Goal: Task Accomplishment & Management: Manage account settings

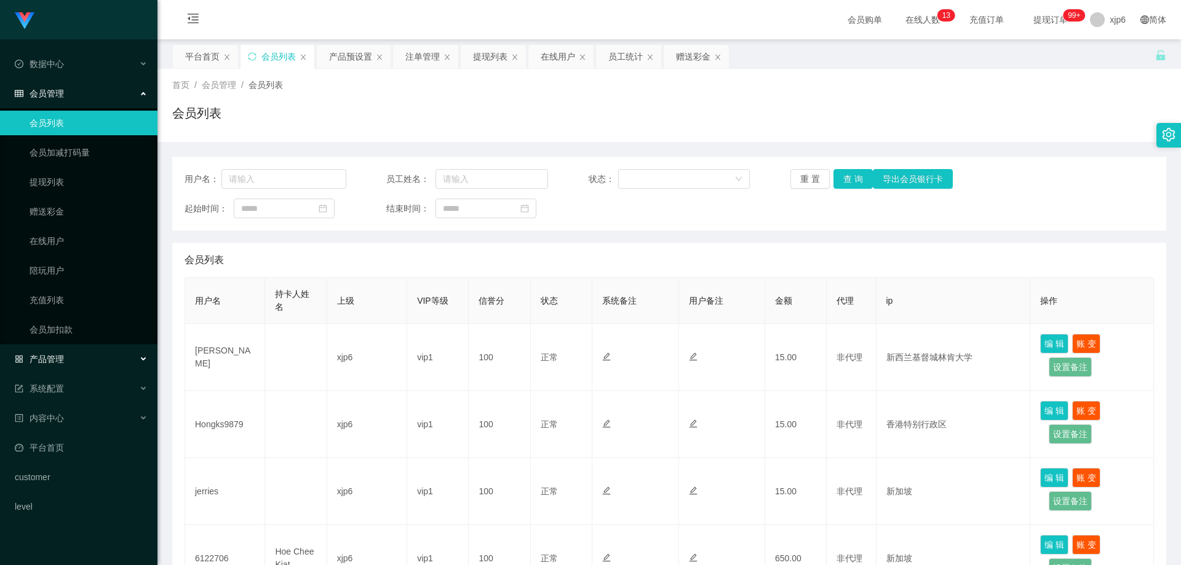
drag, startPoint x: 62, startPoint y: 360, endPoint x: 58, endPoint y: 369, distance: 9.4
click at [62, 360] on span "产品管理" at bounding box center [39, 359] width 49 height 10
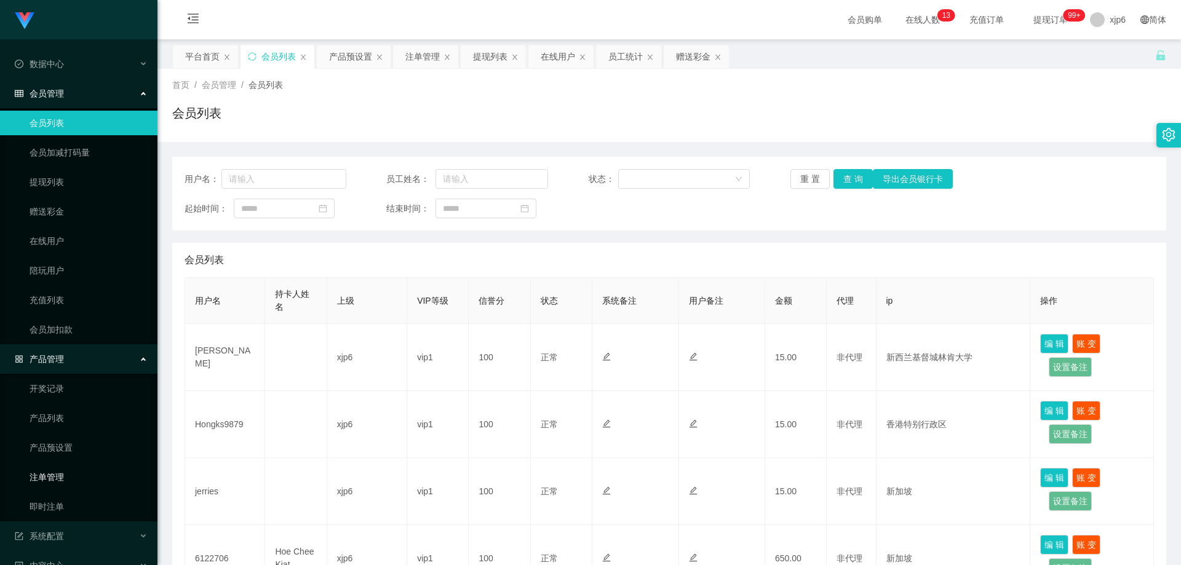
click at [60, 482] on link "注单管理" at bounding box center [89, 477] width 118 height 25
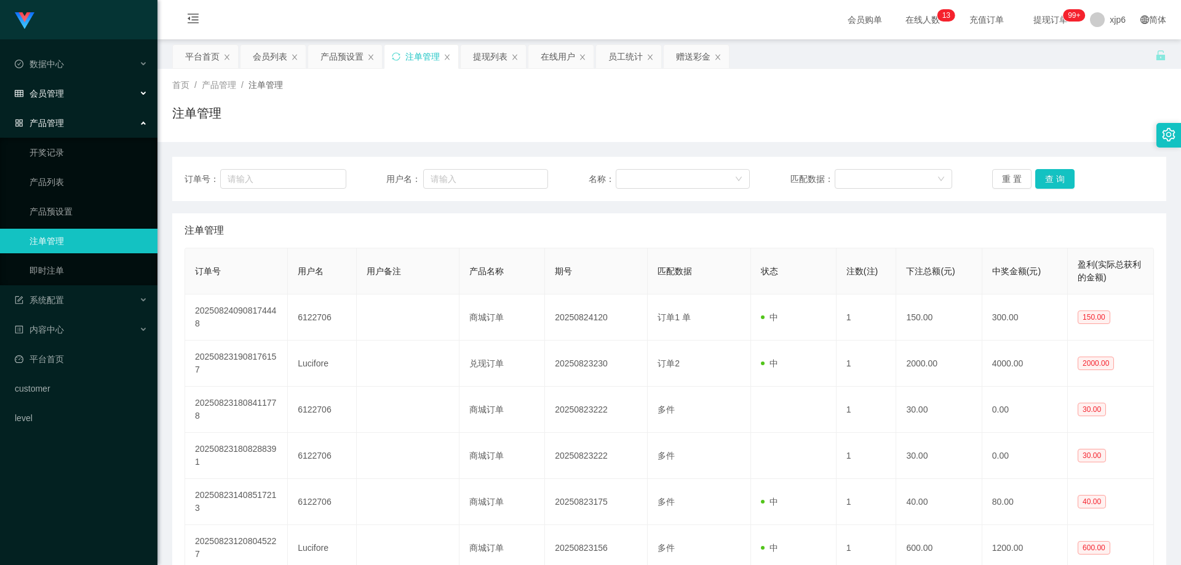
click at [66, 95] on div "会员管理" at bounding box center [78, 93] width 157 height 25
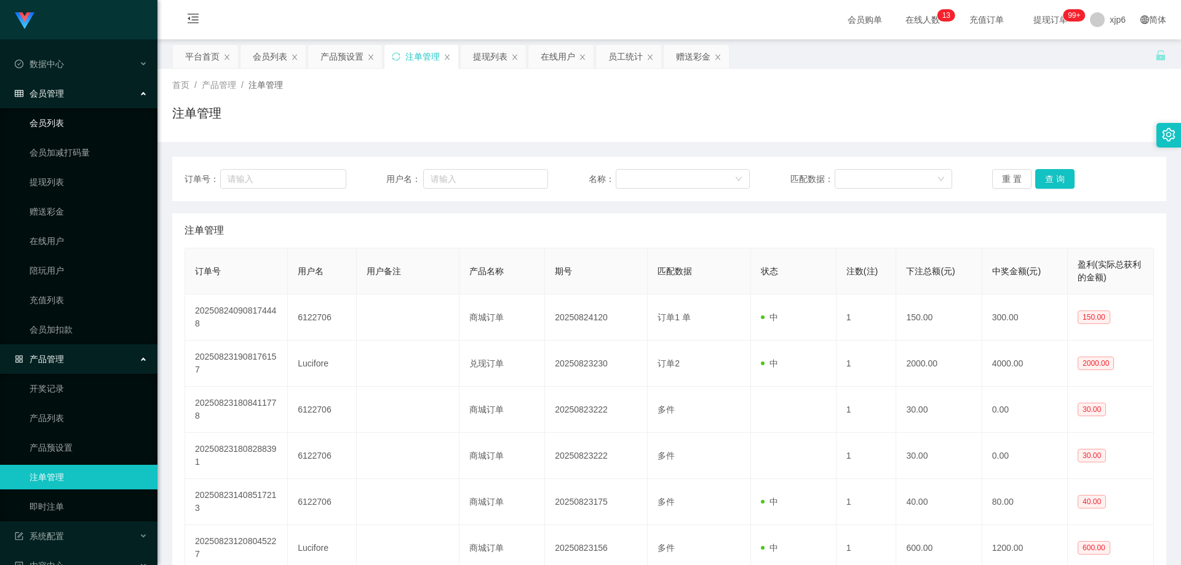
click at [60, 119] on link "会员列表" at bounding box center [89, 123] width 118 height 25
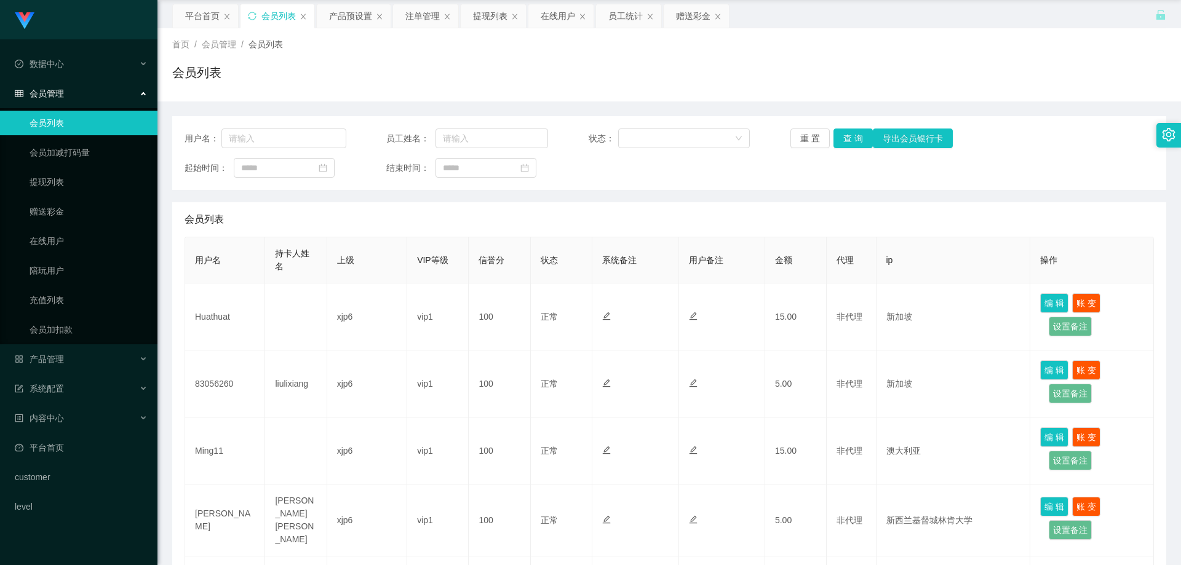
scroll to position [62, 0]
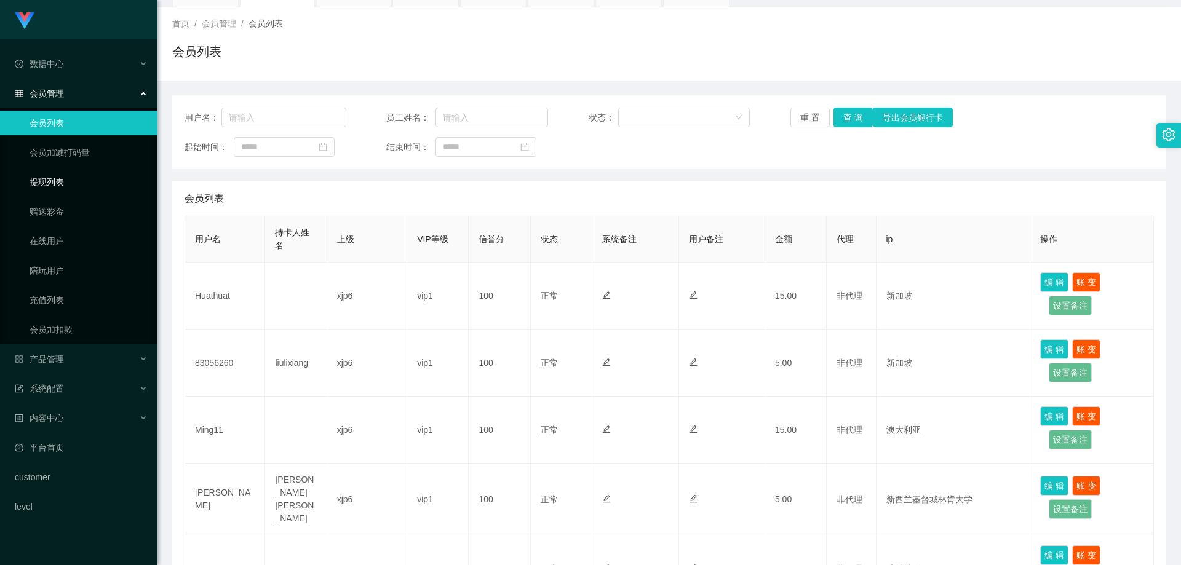
click at [57, 180] on link "提现列表" at bounding box center [89, 182] width 118 height 25
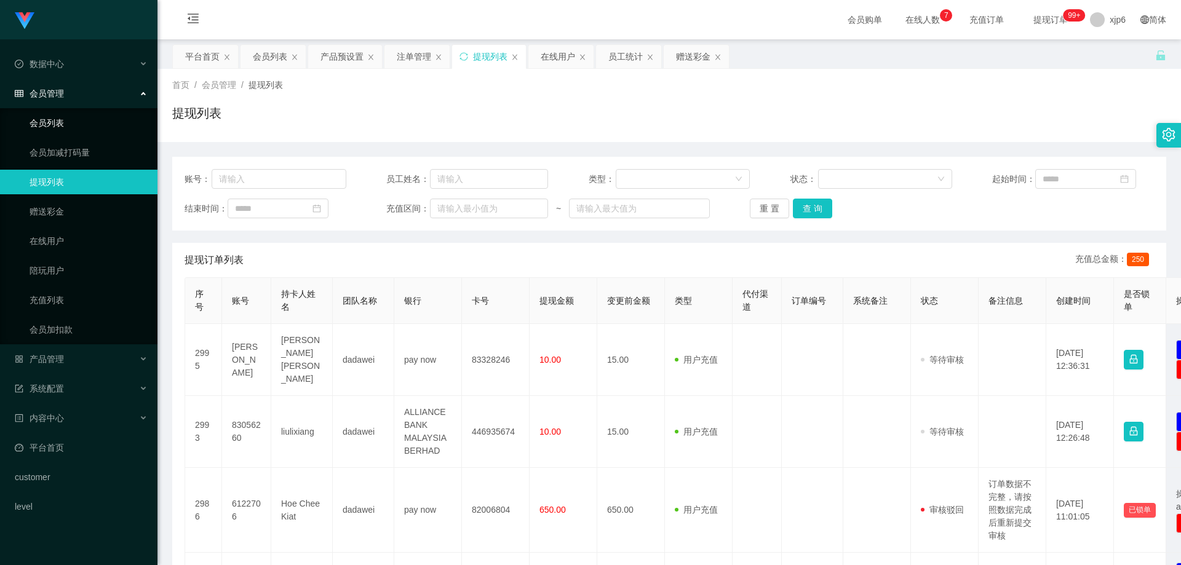
click at [63, 124] on link "会员列表" at bounding box center [89, 123] width 118 height 25
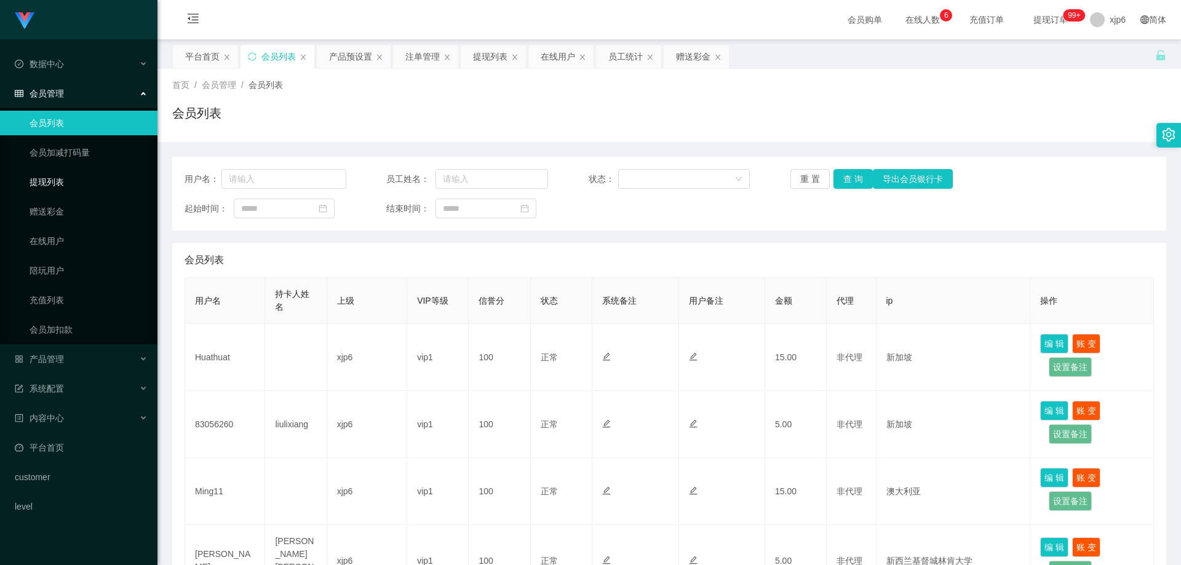
click at [52, 176] on link "提现列表" at bounding box center [89, 182] width 118 height 25
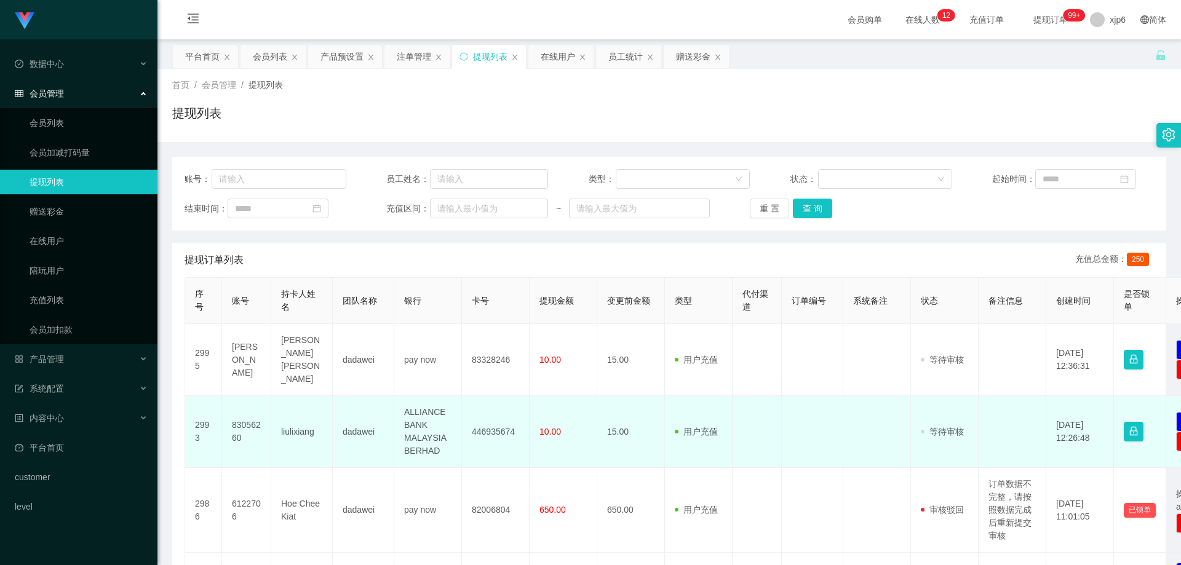
click at [239, 413] on td "83056260" at bounding box center [246, 432] width 49 height 72
click at [238, 413] on td "83056260" at bounding box center [246, 432] width 49 height 72
copy td "83056260"
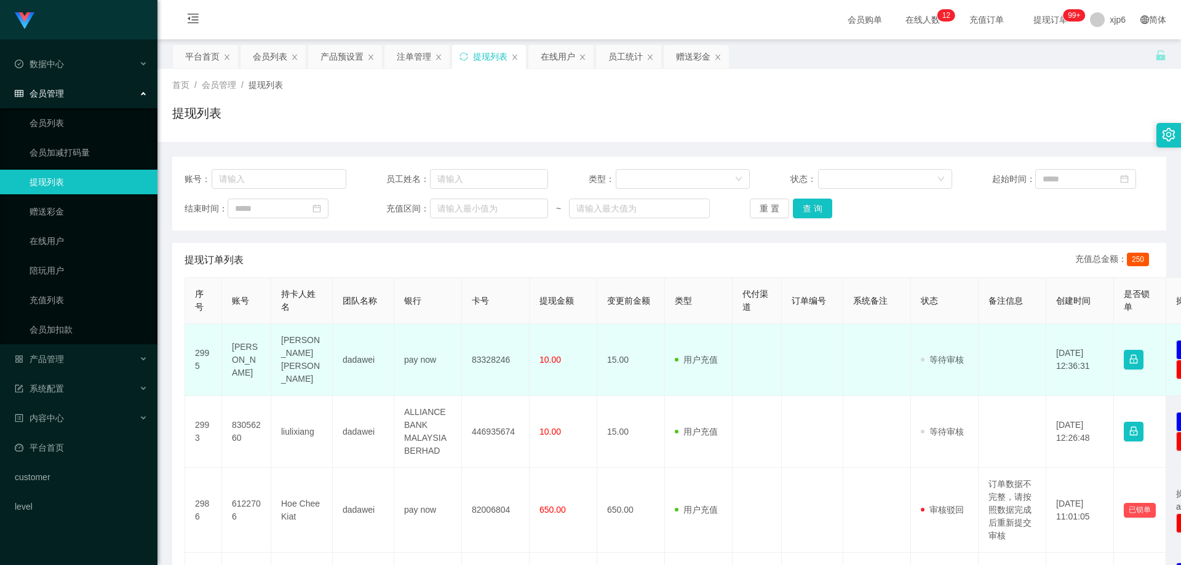
click at [245, 357] on td "[PERSON_NAME]" at bounding box center [246, 360] width 49 height 72
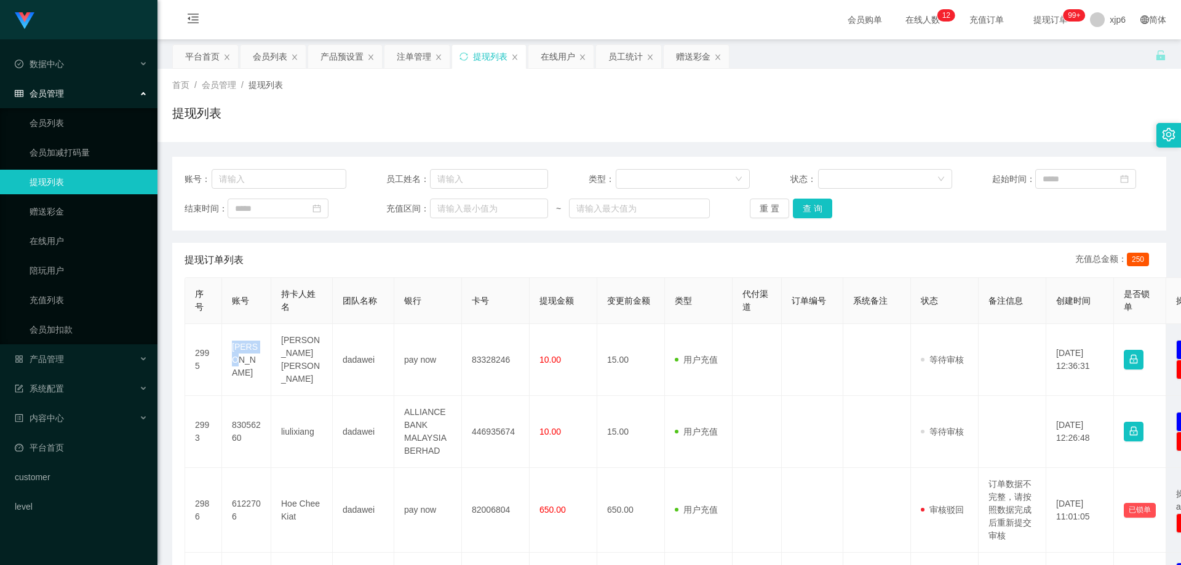
copy td "[PERSON_NAME]"
click at [77, 124] on link "会员列表" at bounding box center [89, 123] width 118 height 25
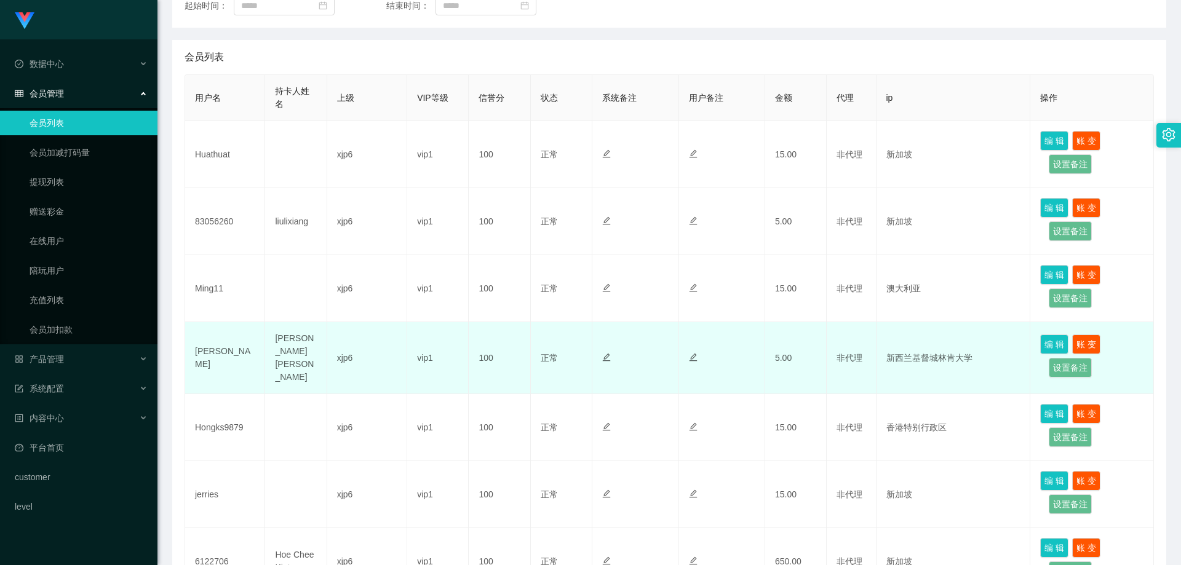
scroll to position [185, 0]
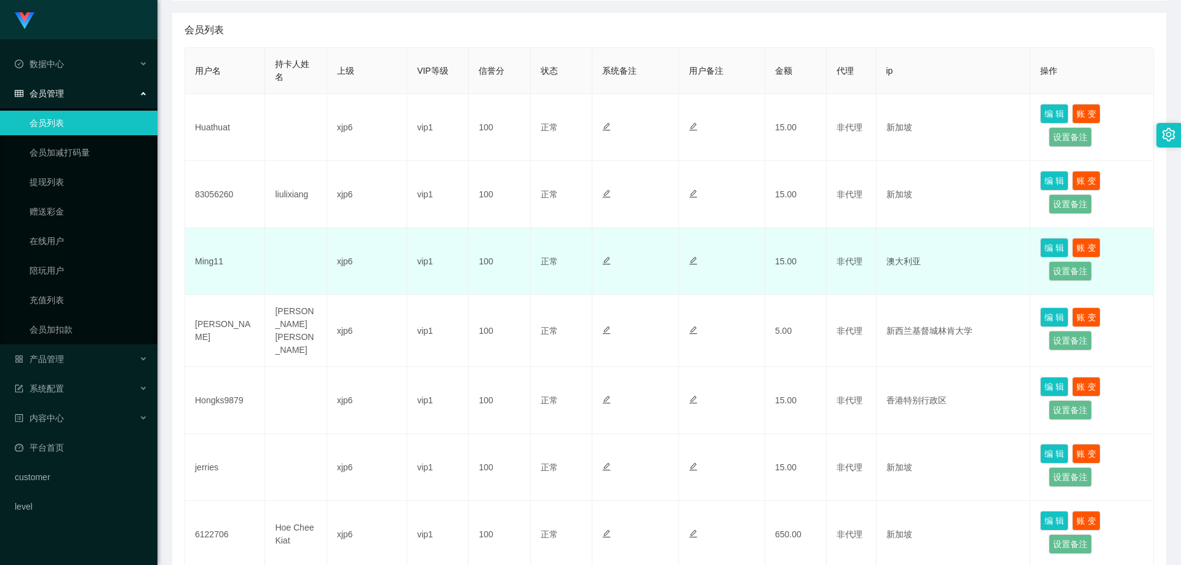
scroll to position [246, 0]
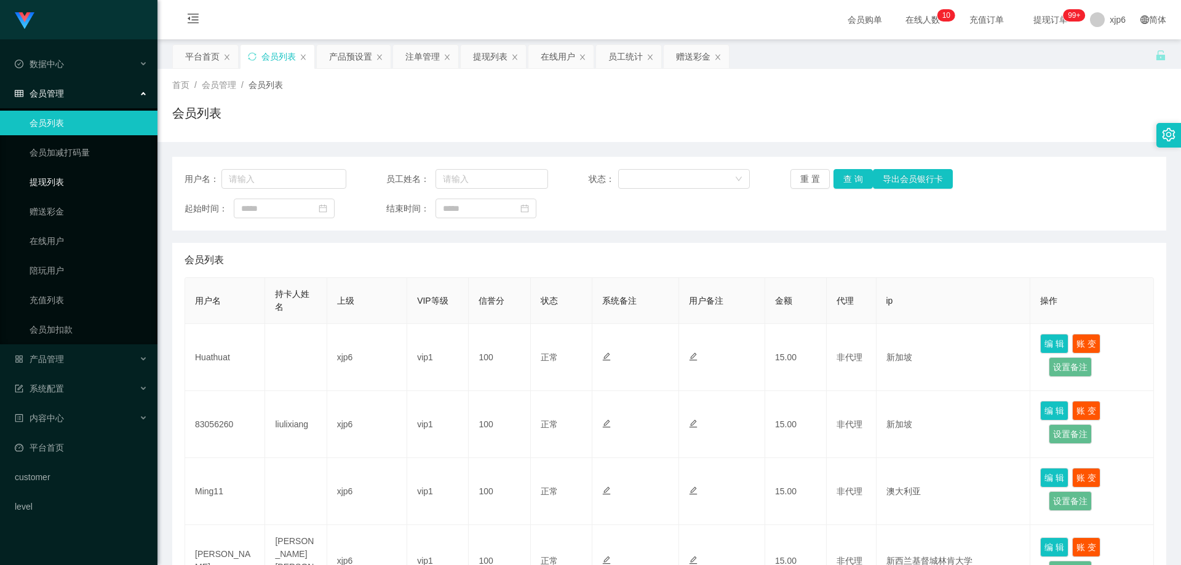
scroll to position [246, 0]
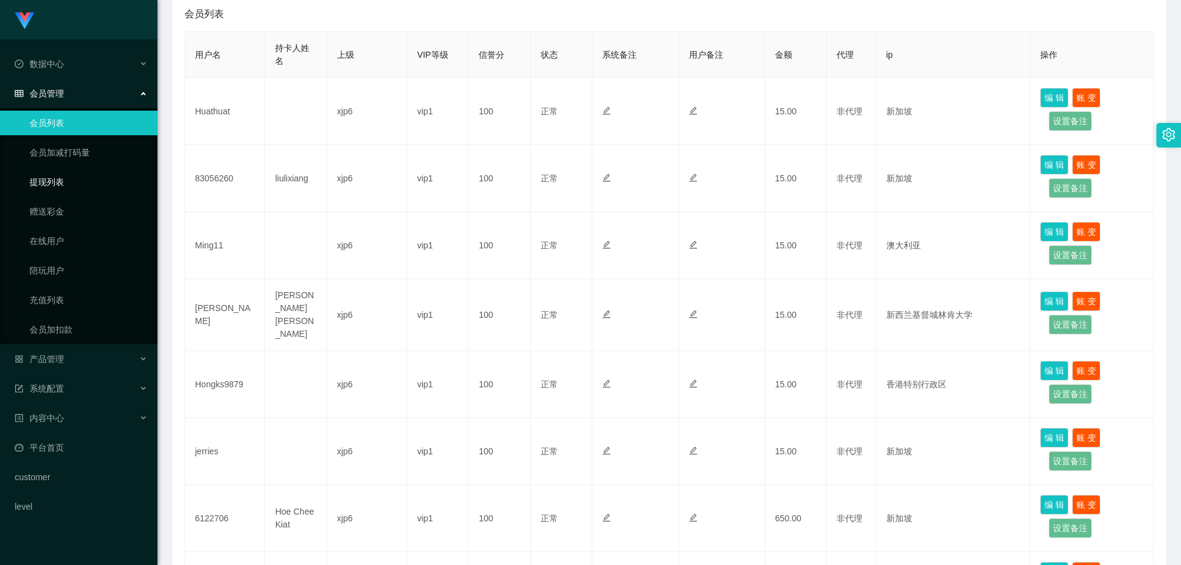
click at [66, 171] on link "提现列表" at bounding box center [89, 182] width 118 height 25
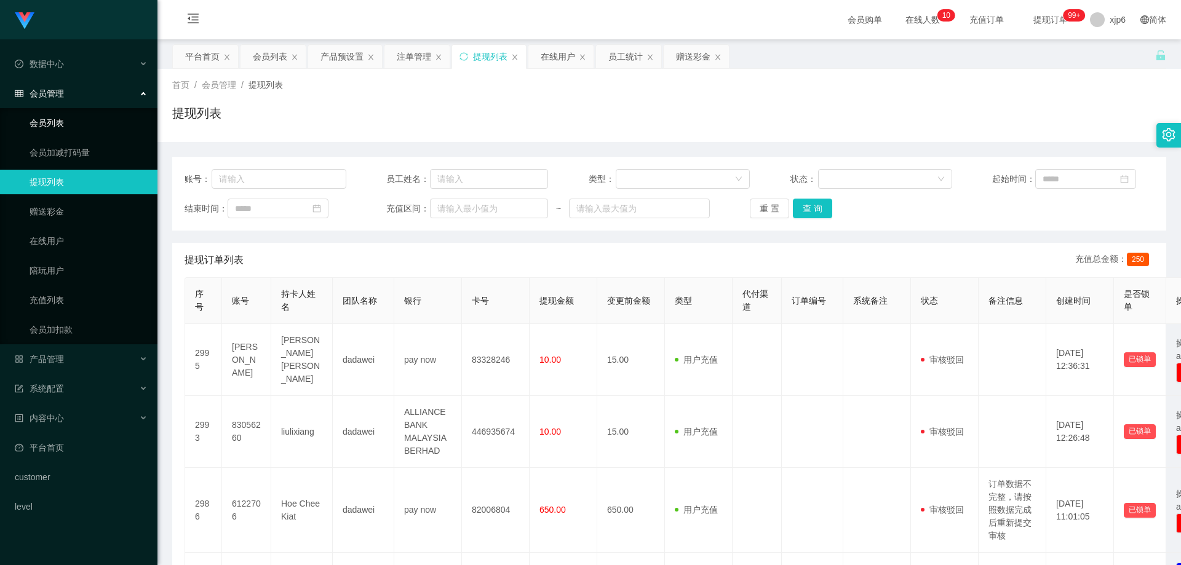
click at [65, 119] on link "会员列表" at bounding box center [89, 123] width 118 height 25
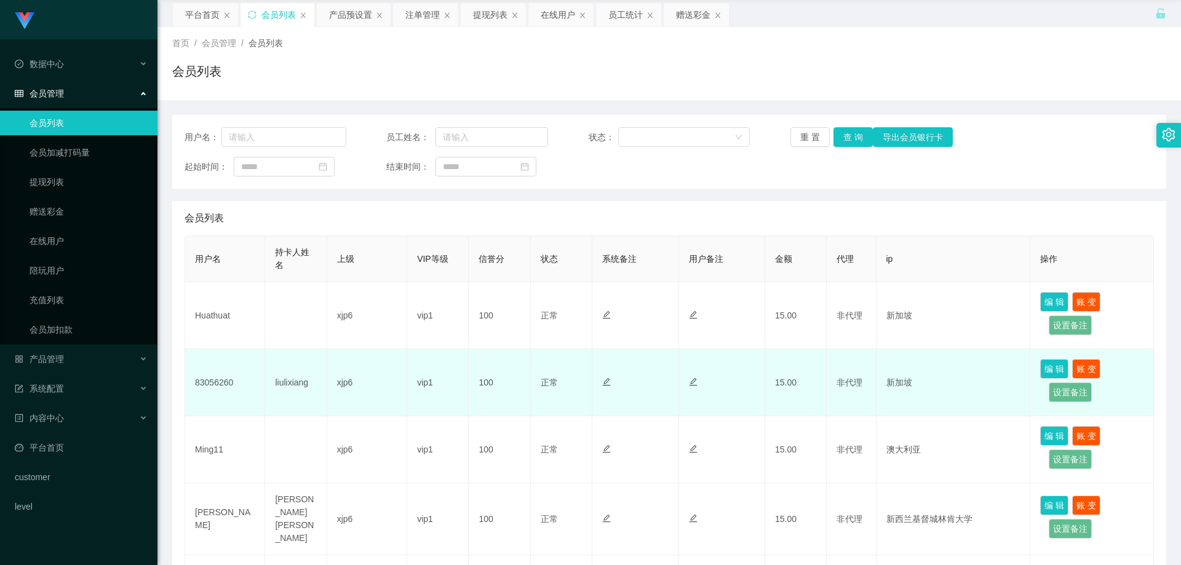
scroll to position [62, 0]
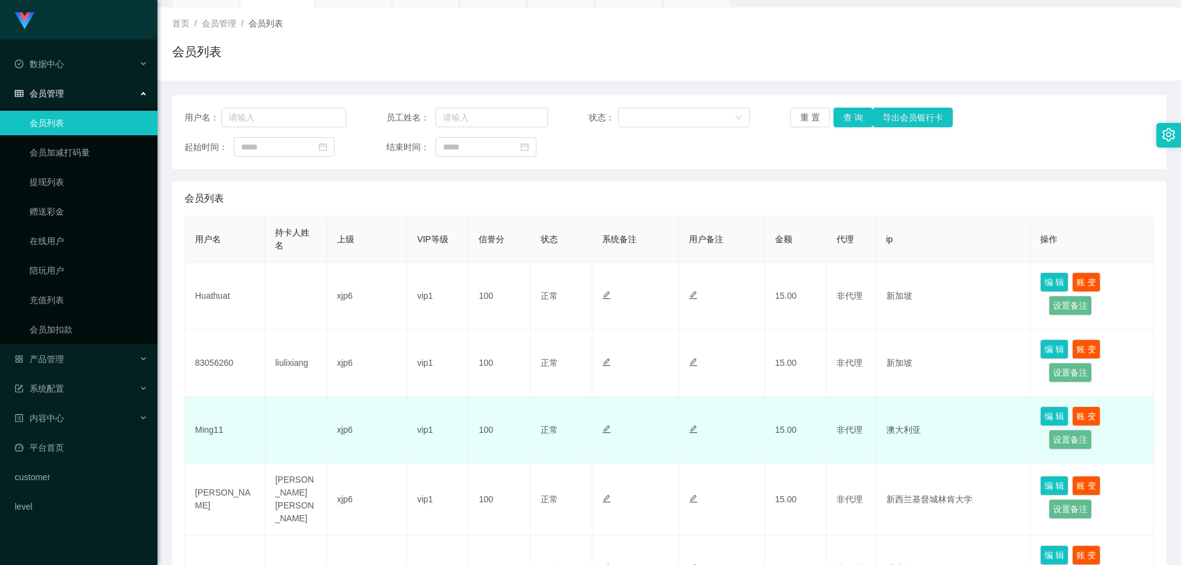
click at [204, 431] on td "Ming11" at bounding box center [225, 430] width 80 height 67
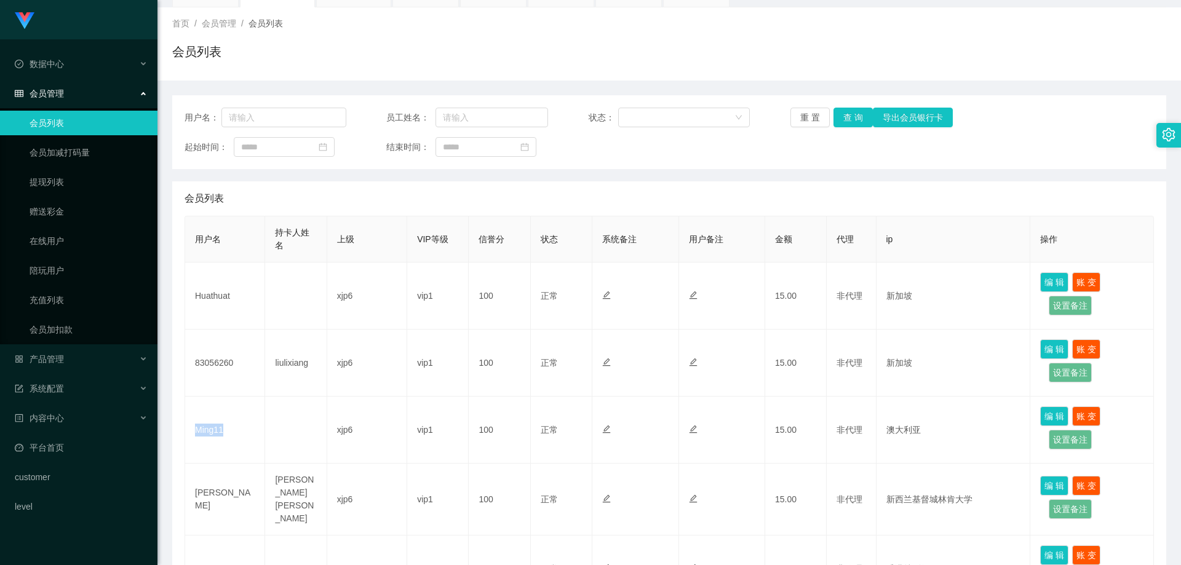
copy td "Ming11"
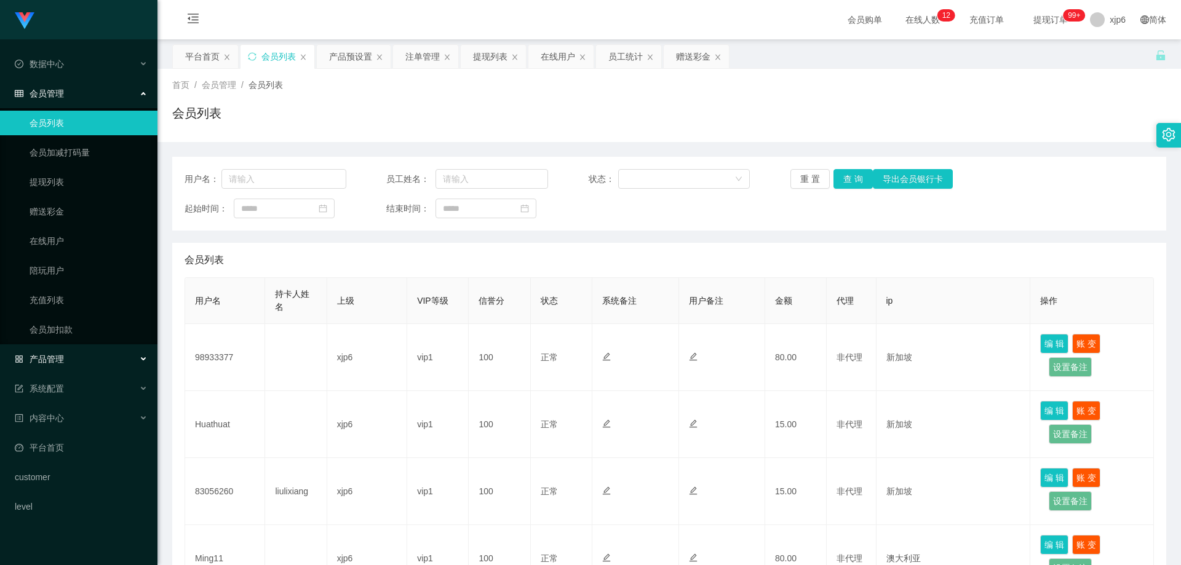
click at [41, 359] on span "产品管理" at bounding box center [39, 359] width 49 height 10
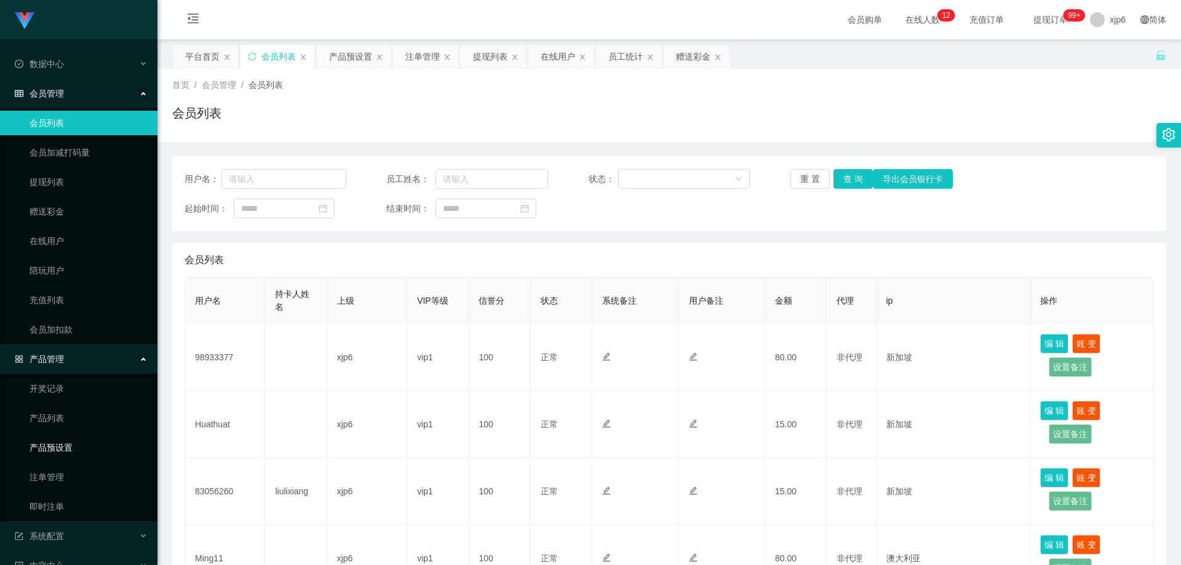
click at [59, 453] on link "产品预设置" at bounding box center [89, 447] width 118 height 25
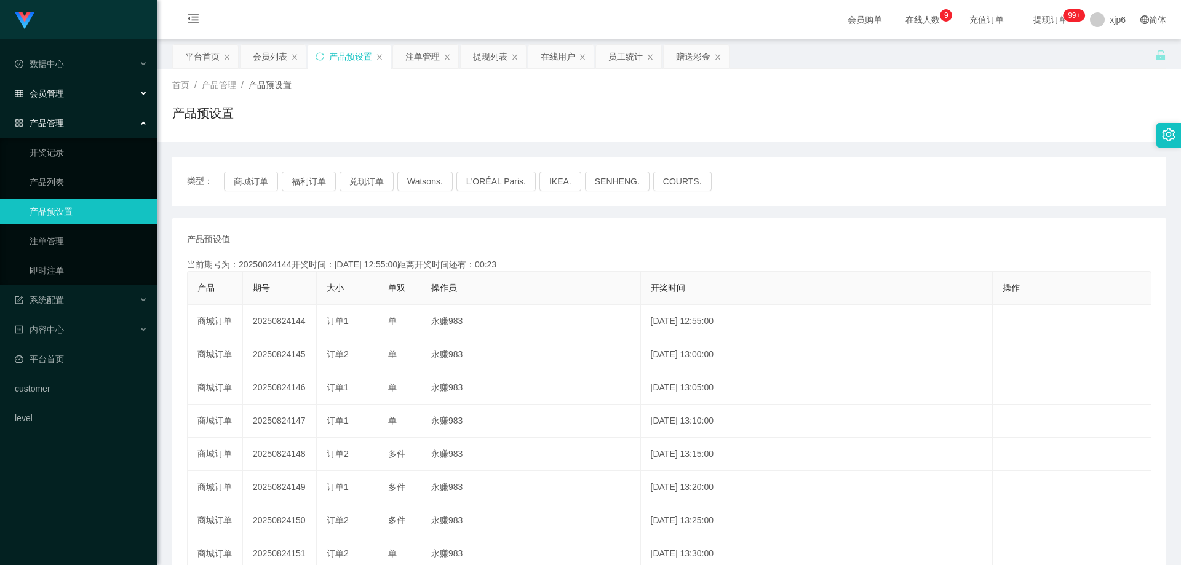
click at [65, 89] on div "会员管理" at bounding box center [78, 93] width 157 height 25
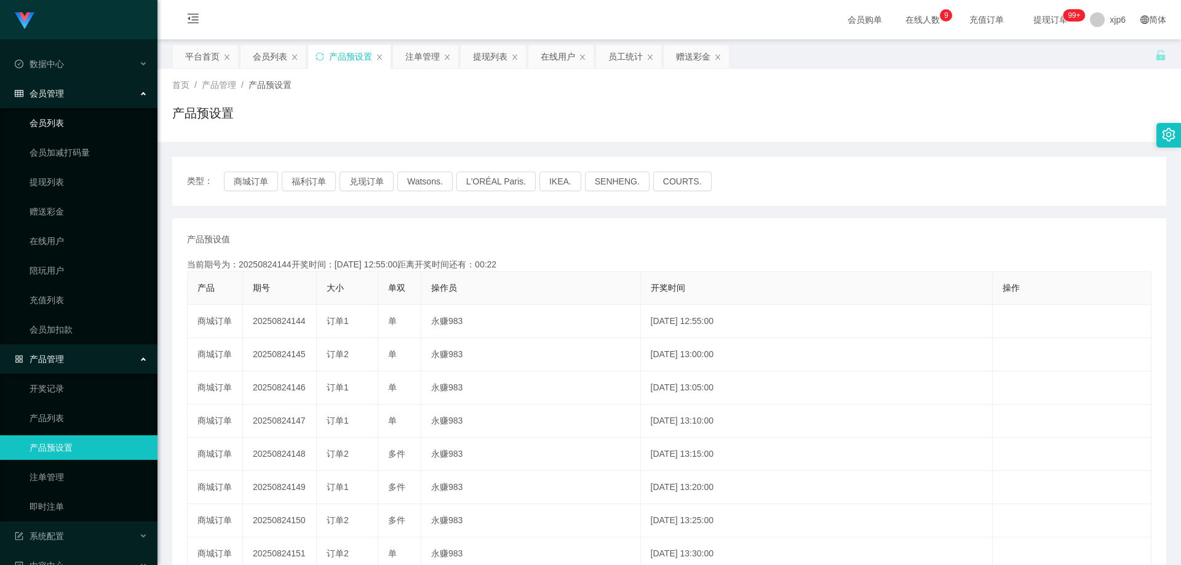
click at [56, 128] on link "会员列表" at bounding box center [89, 123] width 118 height 25
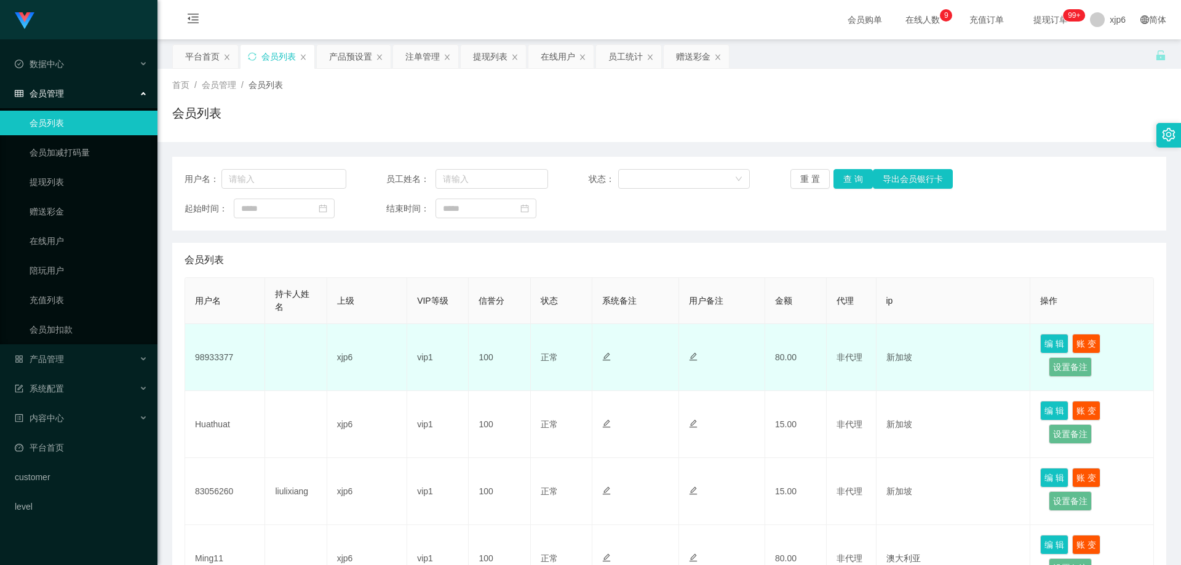
click at [213, 354] on td "98933377" at bounding box center [225, 357] width 80 height 67
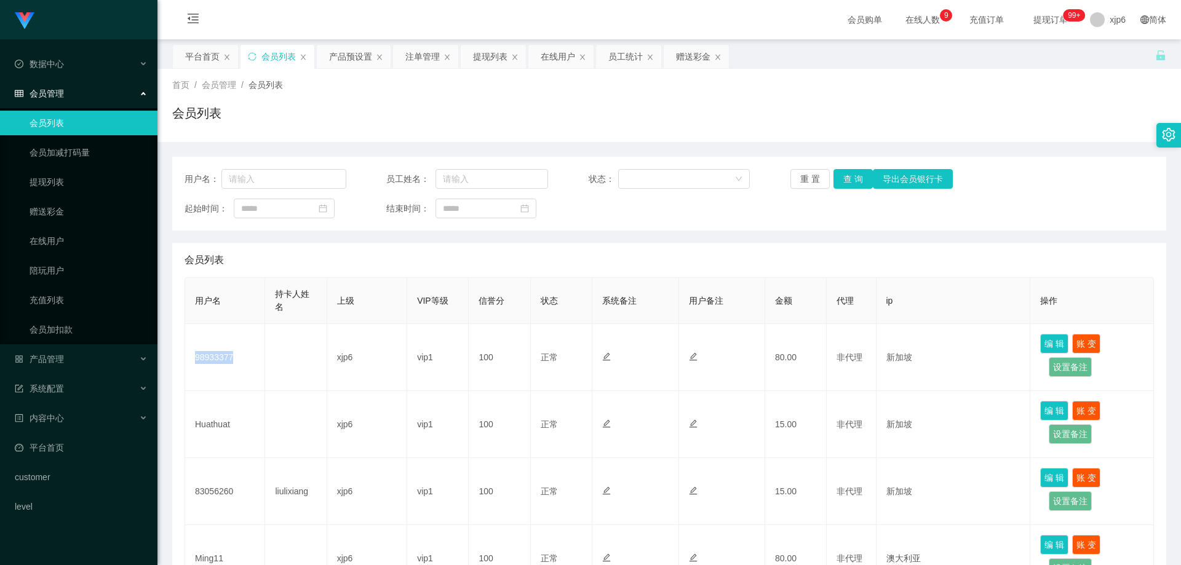
copy td "98933377"
click at [69, 348] on div "产品管理" at bounding box center [78, 359] width 157 height 25
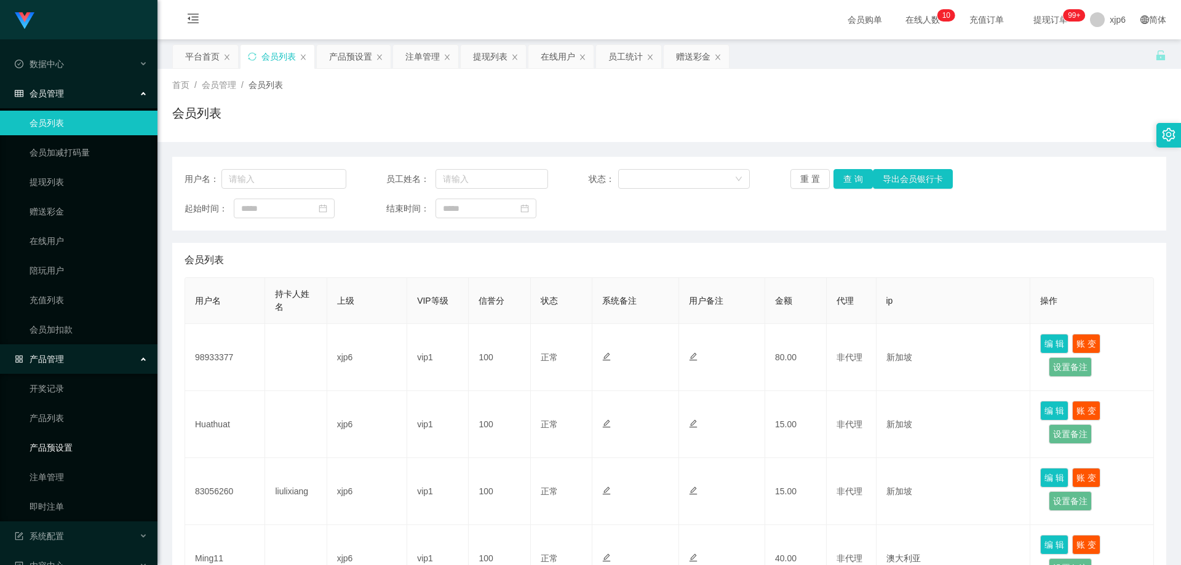
click at [65, 439] on link "产品预设置" at bounding box center [89, 447] width 118 height 25
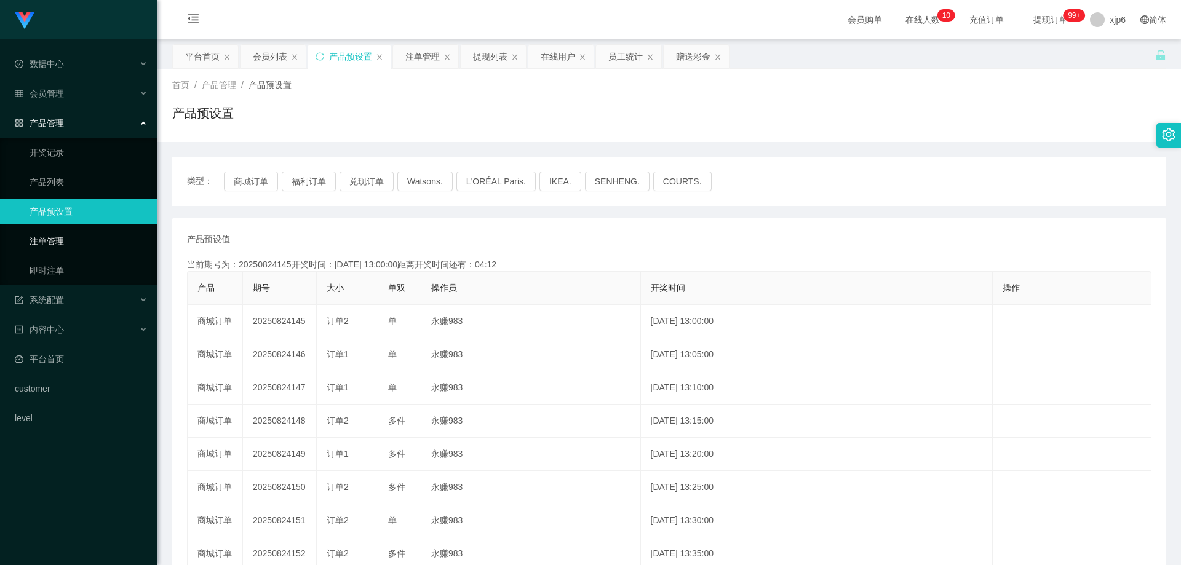
click at [70, 231] on link "注单管理" at bounding box center [89, 241] width 118 height 25
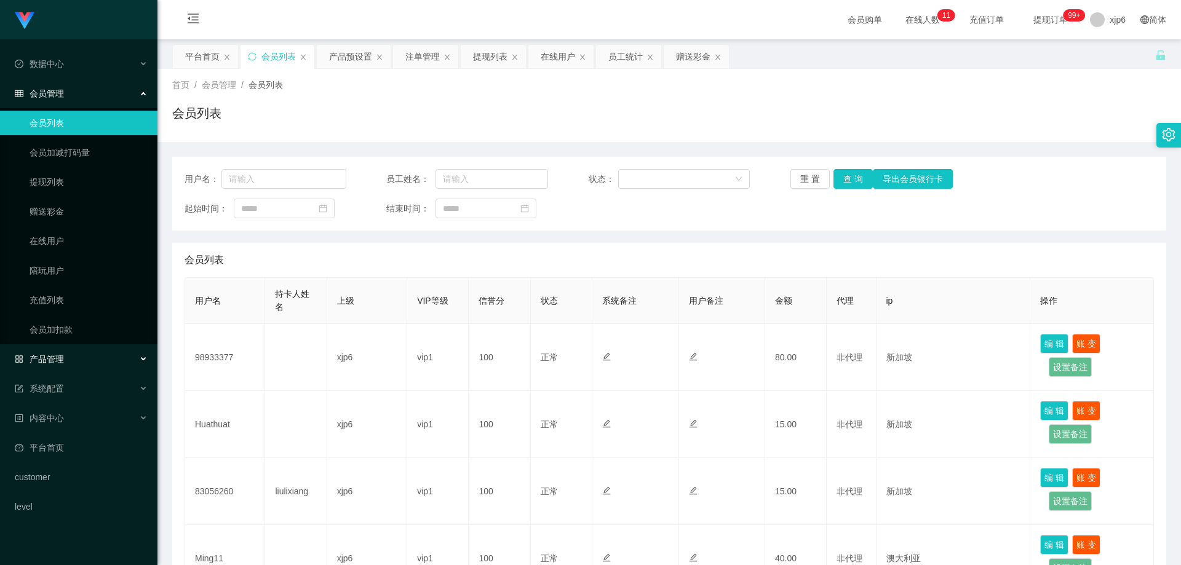
click at [68, 360] on div "产品管理" at bounding box center [78, 359] width 157 height 25
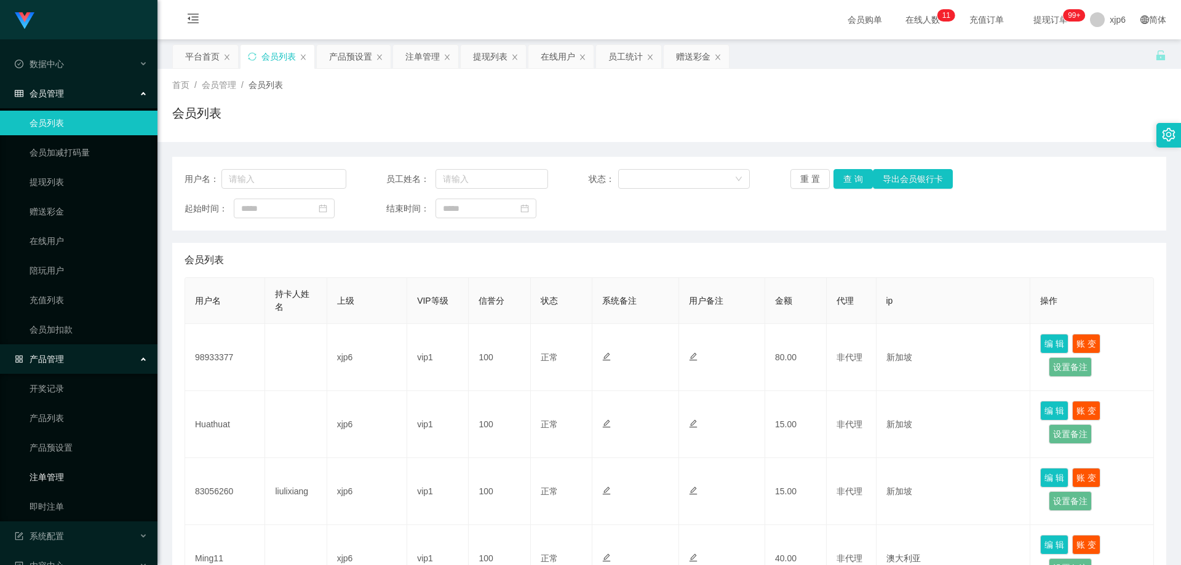
click at [63, 488] on link "注单管理" at bounding box center [89, 477] width 118 height 25
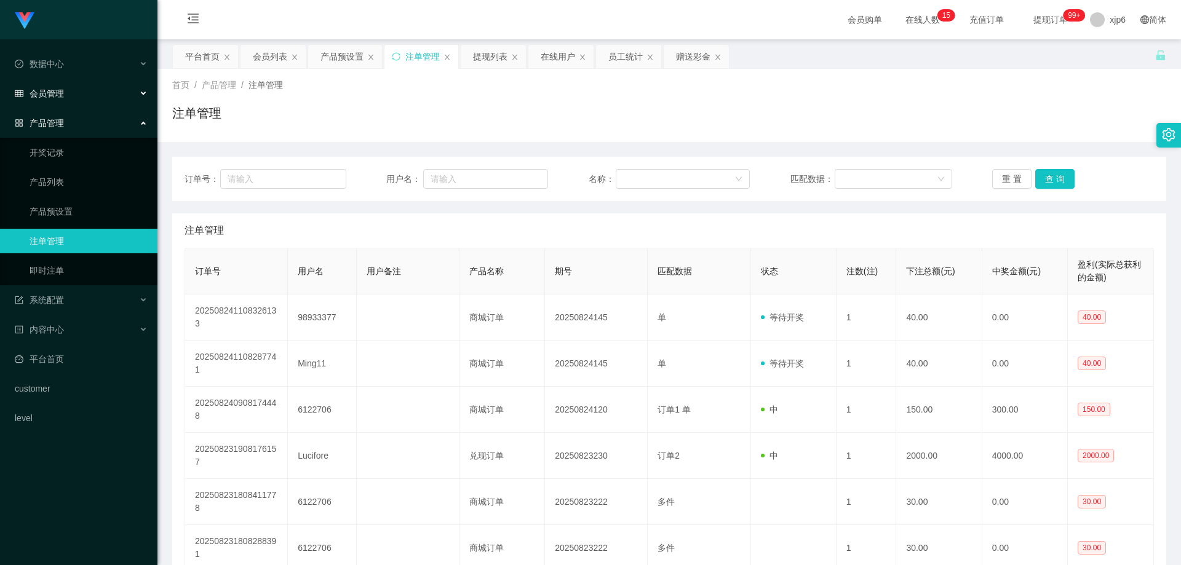
click at [55, 94] on span "会员管理" at bounding box center [39, 94] width 49 height 10
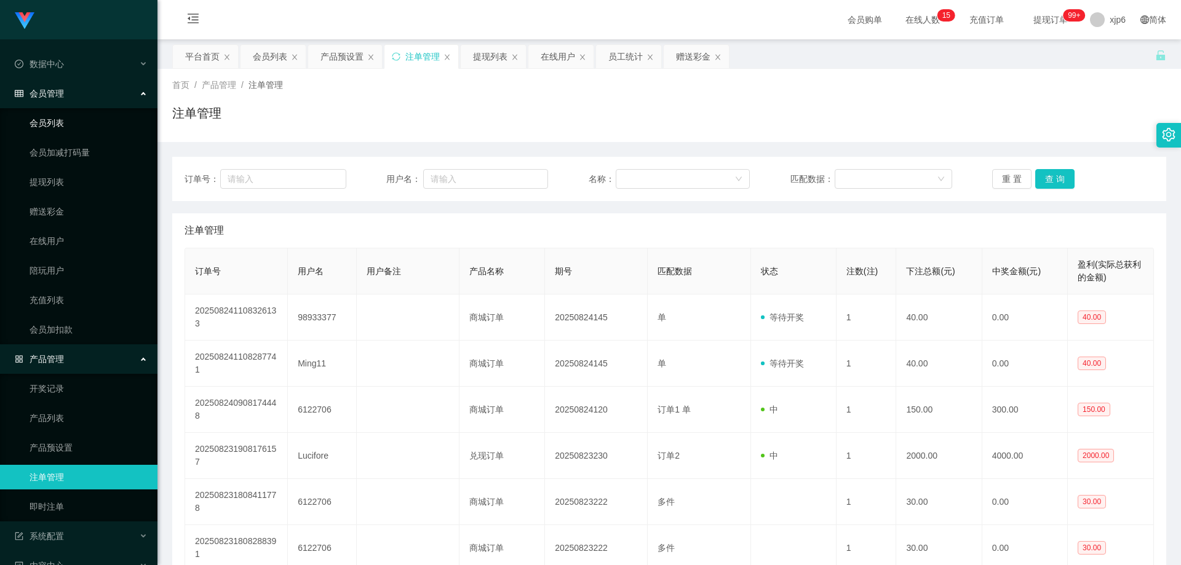
click at [58, 118] on link "会员列表" at bounding box center [89, 123] width 118 height 25
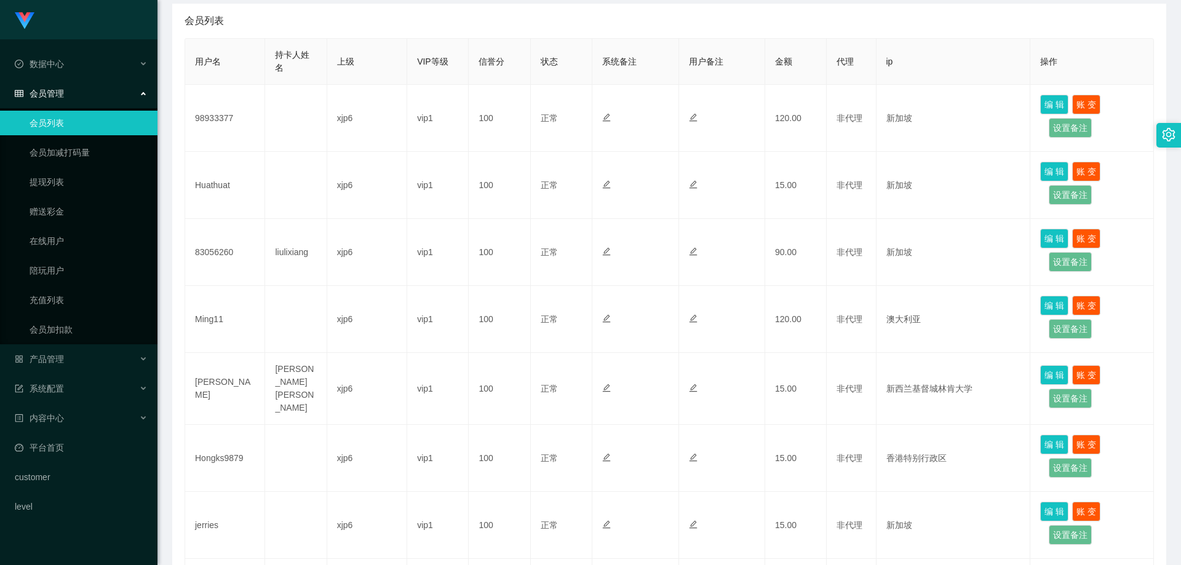
scroll to position [246, 0]
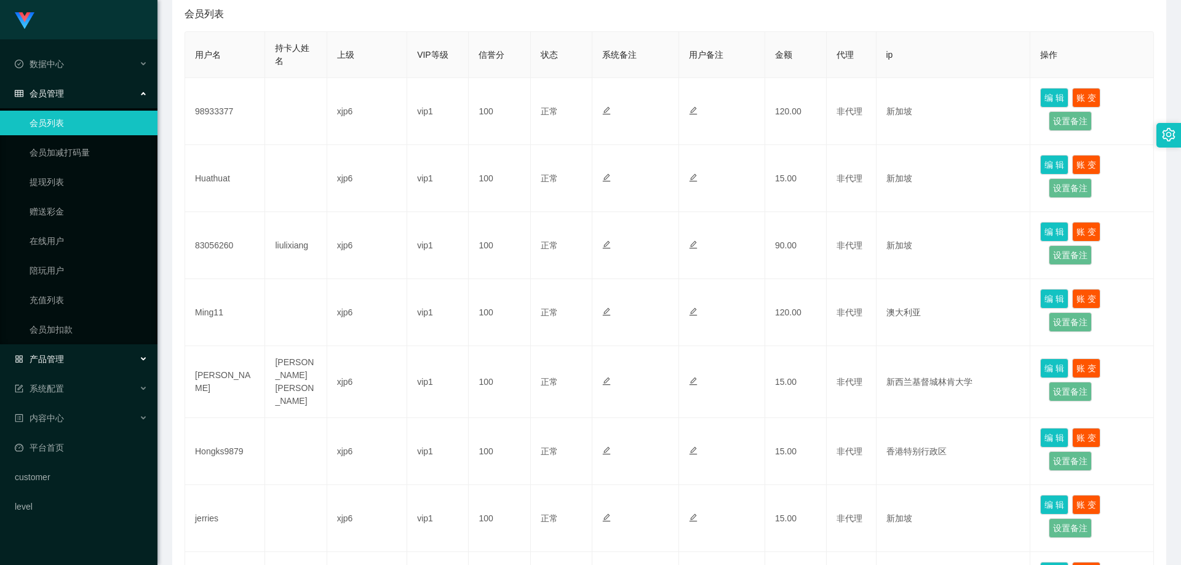
click at [60, 364] on span "产品管理" at bounding box center [39, 359] width 49 height 10
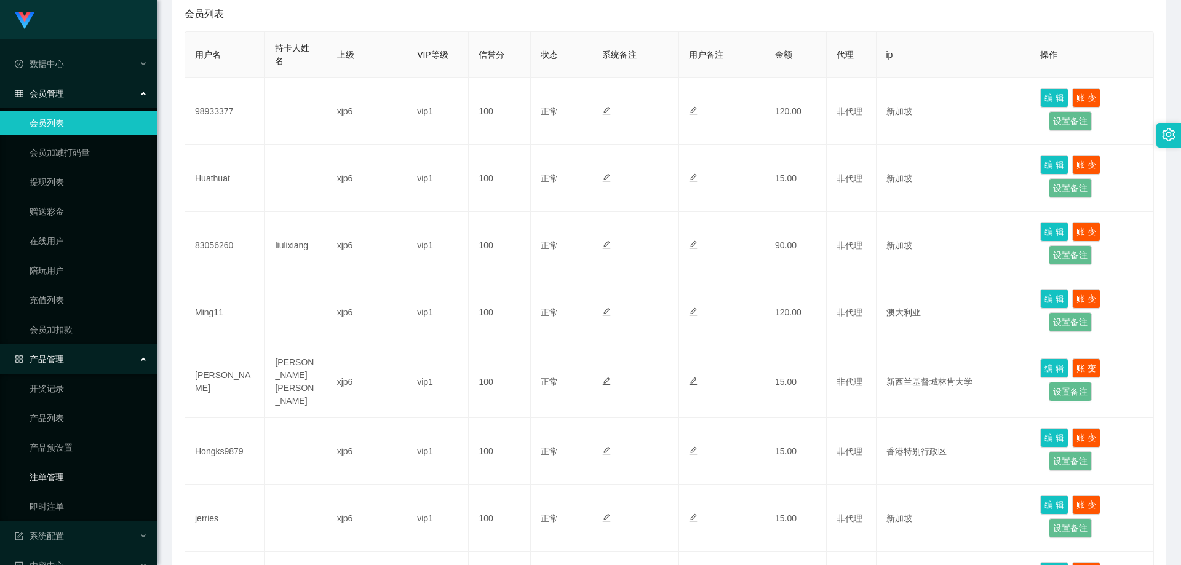
click at [58, 479] on link "注单管理" at bounding box center [89, 477] width 118 height 25
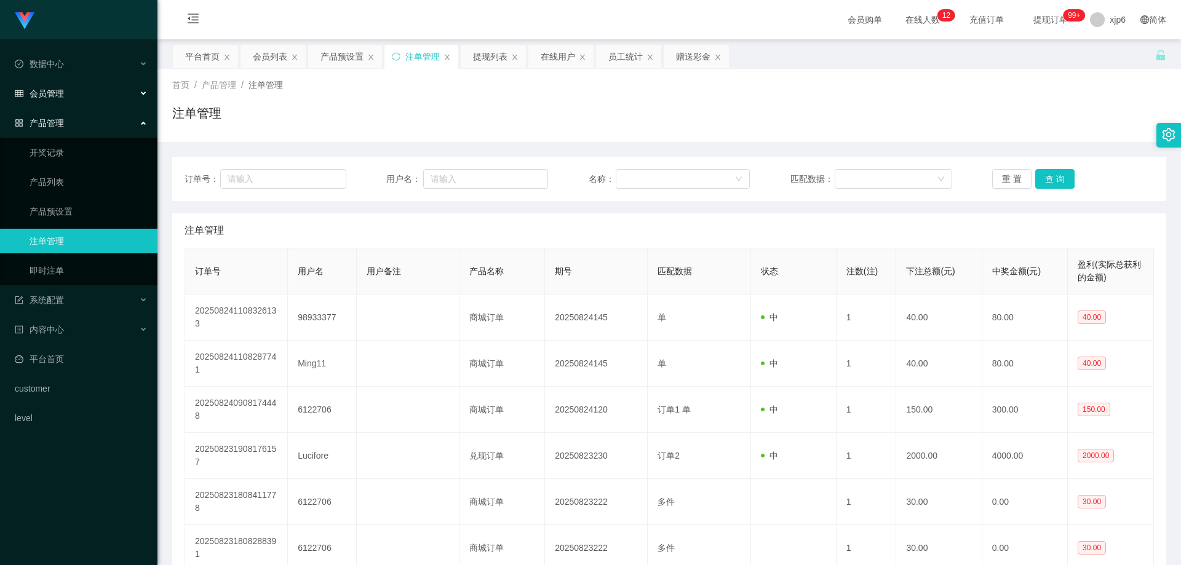
click at [65, 95] on div "会员管理" at bounding box center [78, 93] width 157 height 25
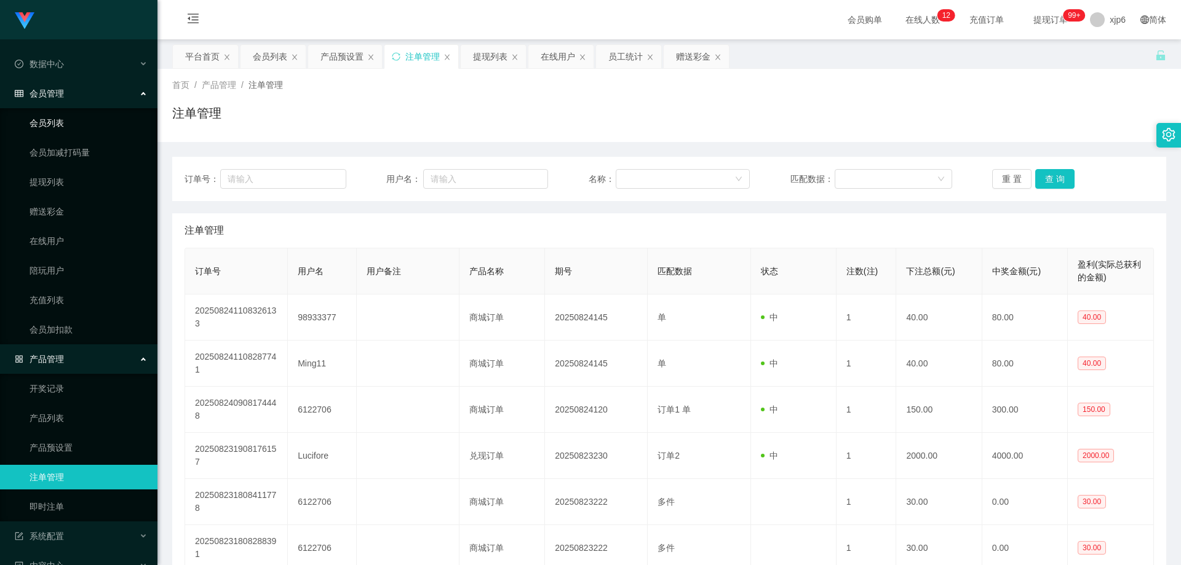
drag, startPoint x: 57, startPoint y: 126, endPoint x: 86, endPoint y: 126, distance: 28.9
click at [57, 126] on link "会员列表" at bounding box center [89, 123] width 118 height 25
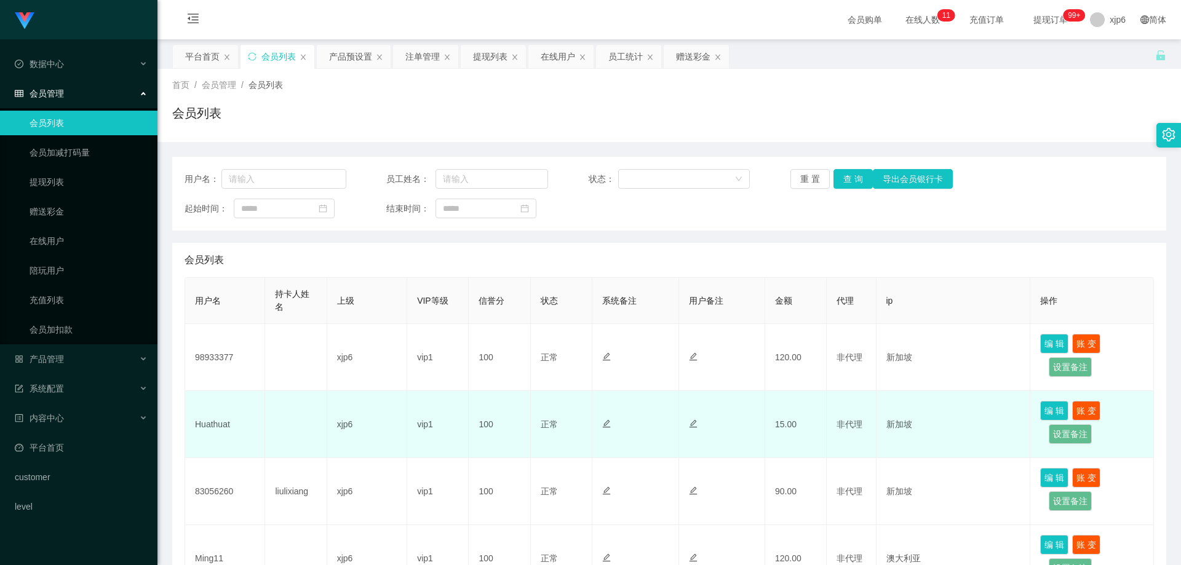
scroll to position [185, 0]
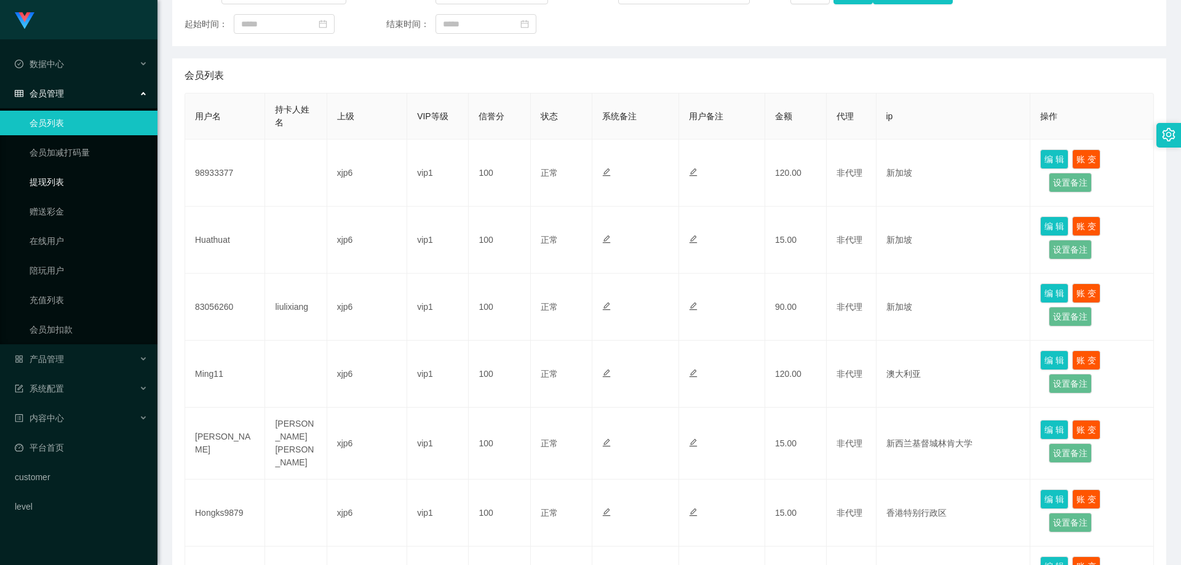
click at [69, 181] on link "提现列表" at bounding box center [89, 182] width 118 height 25
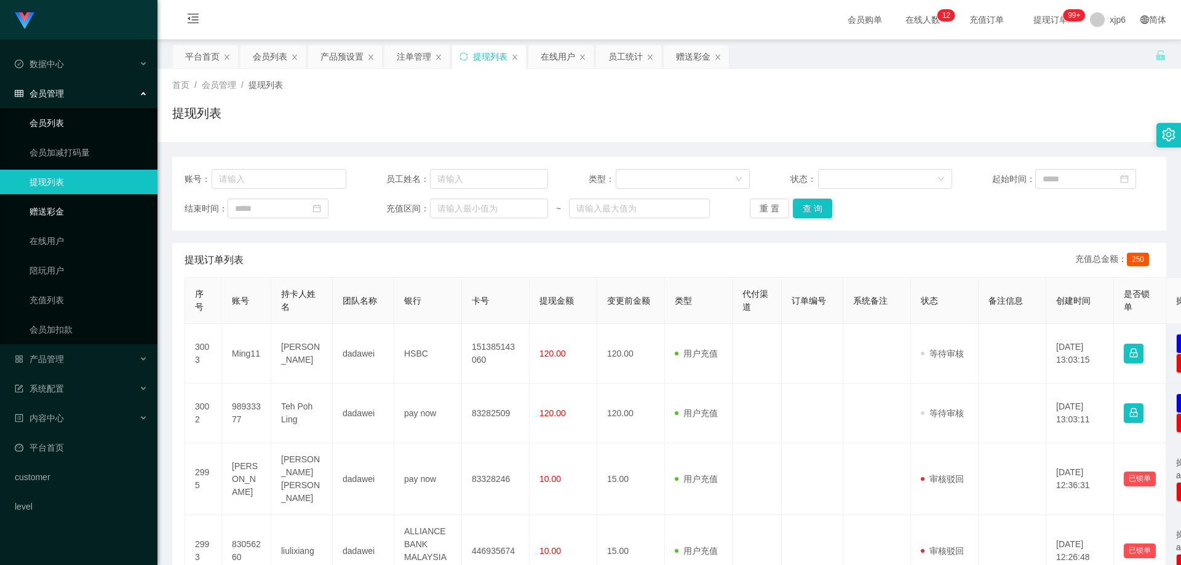
click at [65, 126] on link "会员列表" at bounding box center [89, 123] width 118 height 25
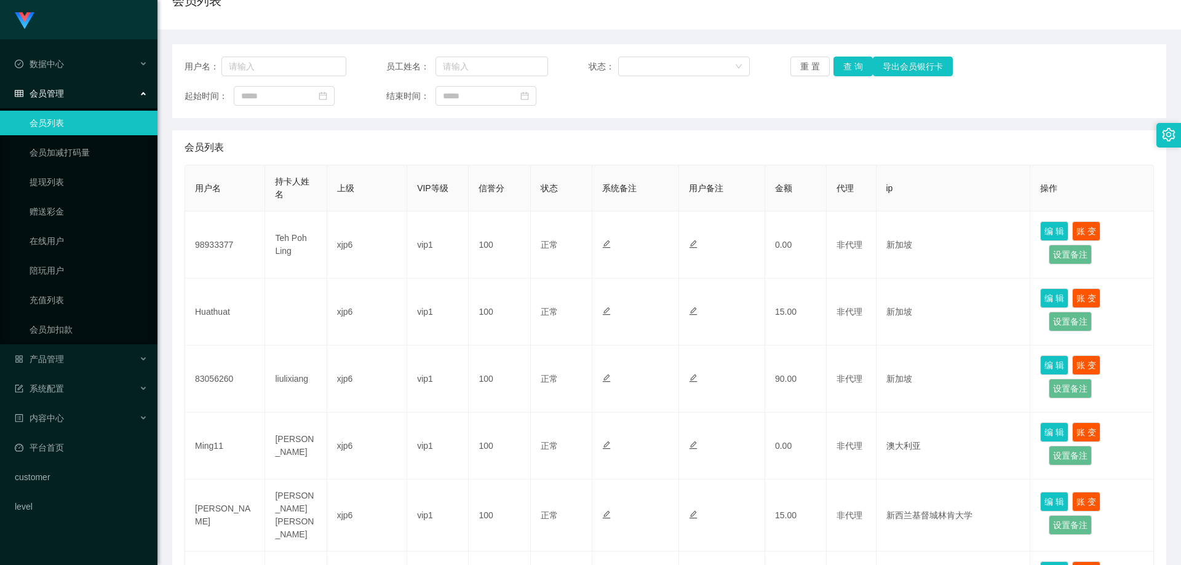
scroll to position [123, 0]
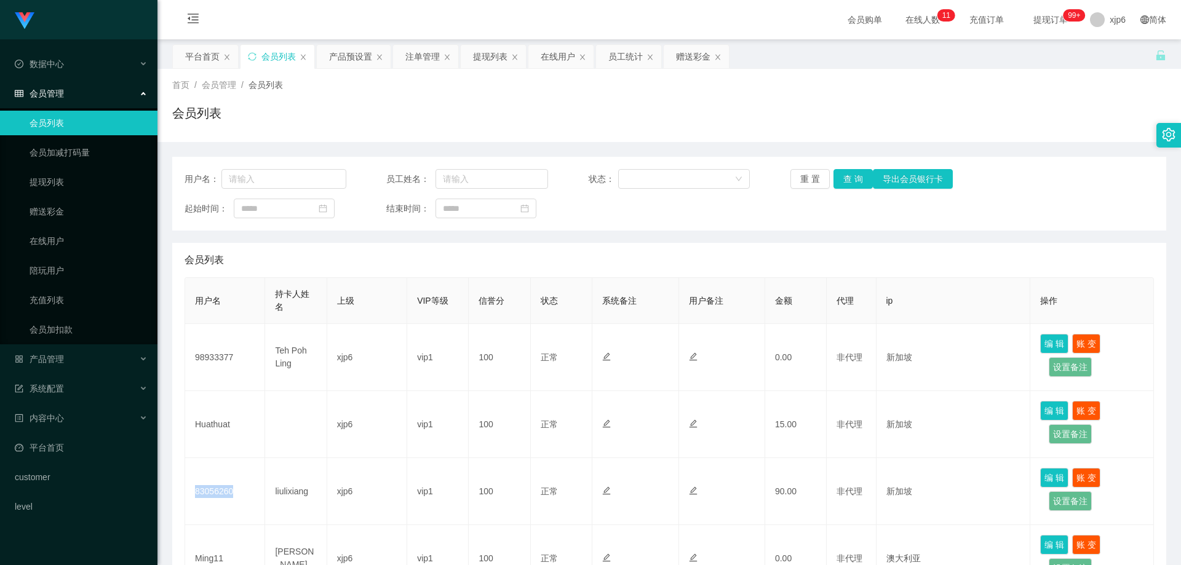
scroll to position [123, 0]
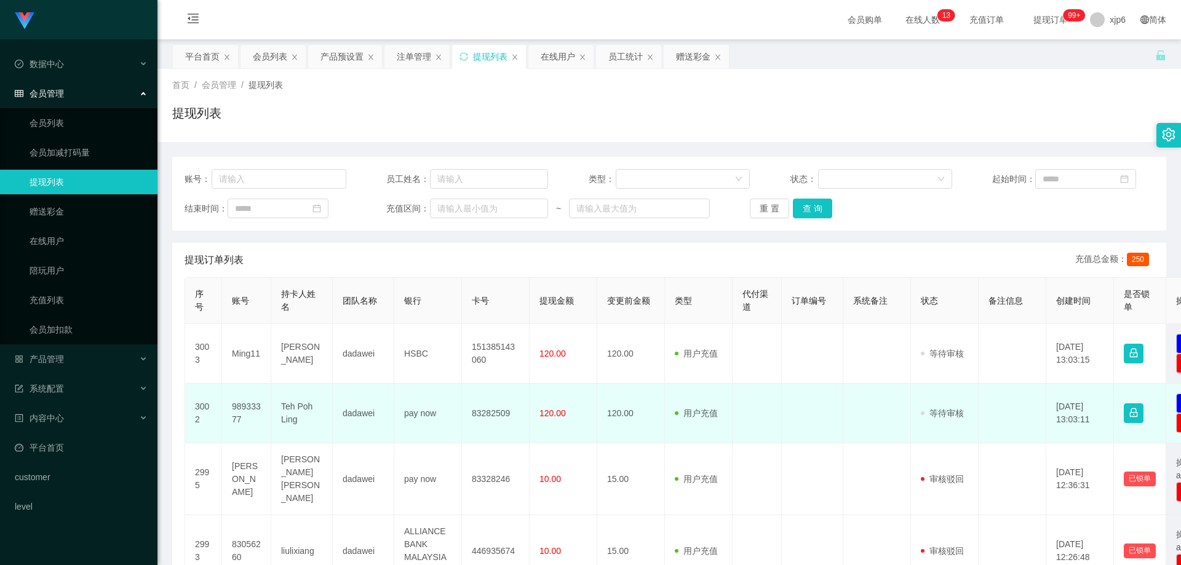
click at [242, 408] on td "98933377" at bounding box center [246, 414] width 49 height 60
copy td "98933377"
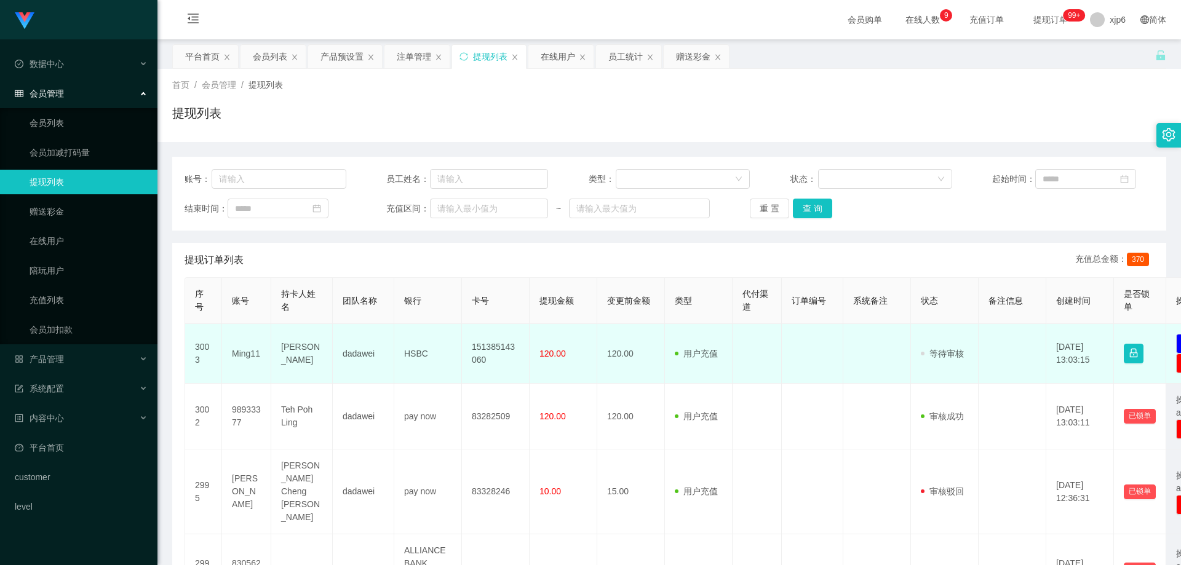
click at [244, 350] on td "Ming11" at bounding box center [246, 354] width 49 height 60
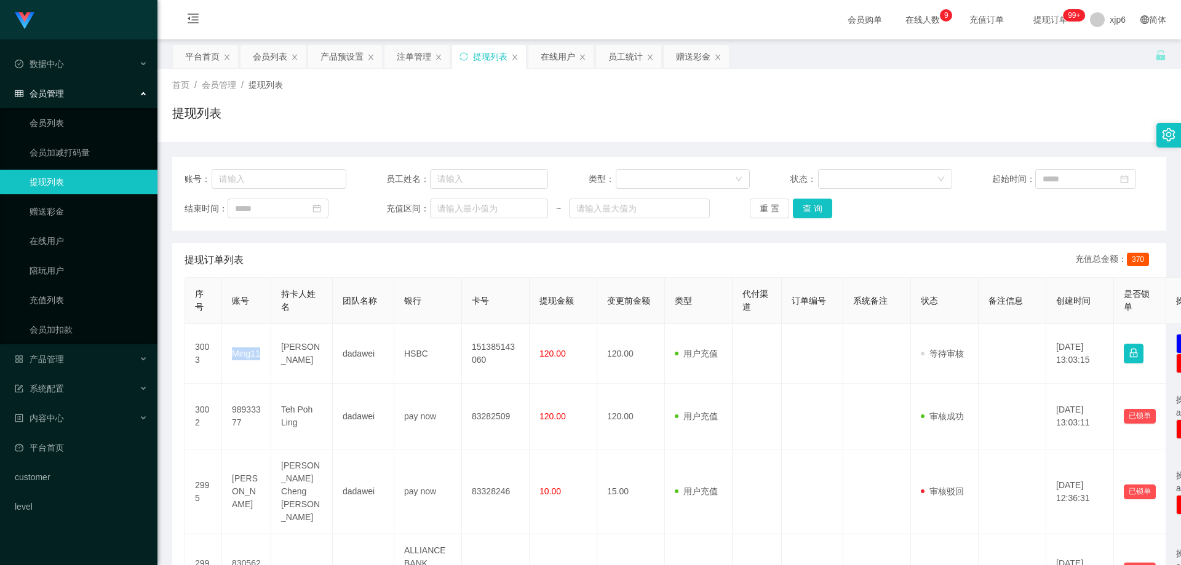
copy td "Ming11"
click at [58, 366] on div "产品管理" at bounding box center [78, 359] width 157 height 25
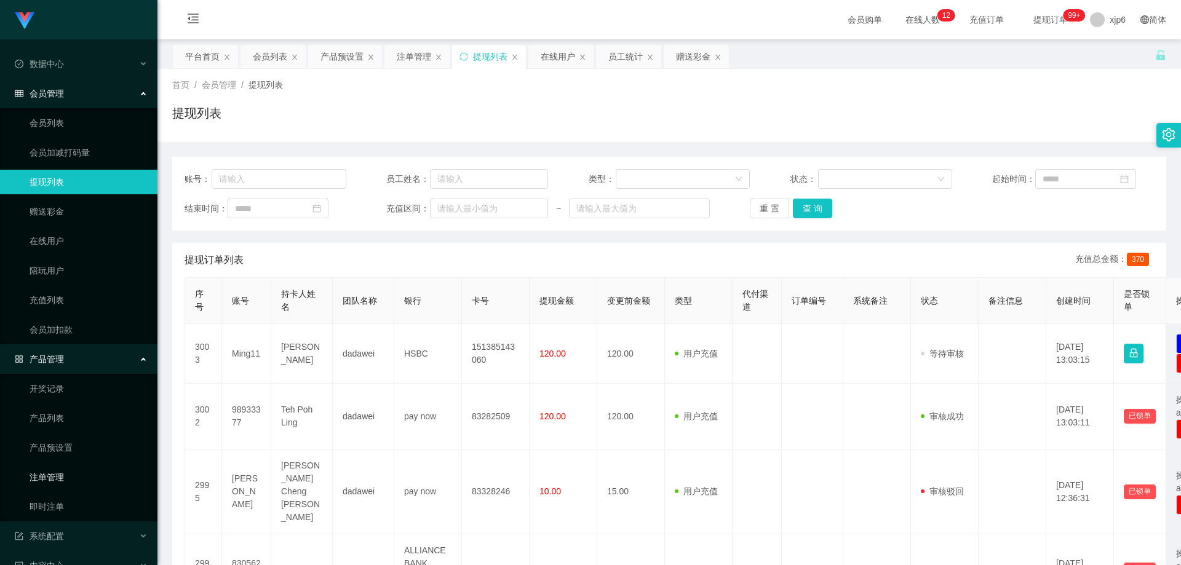
click at [69, 482] on link "注单管理" at bounding box center [89, 477] width 118 height 25
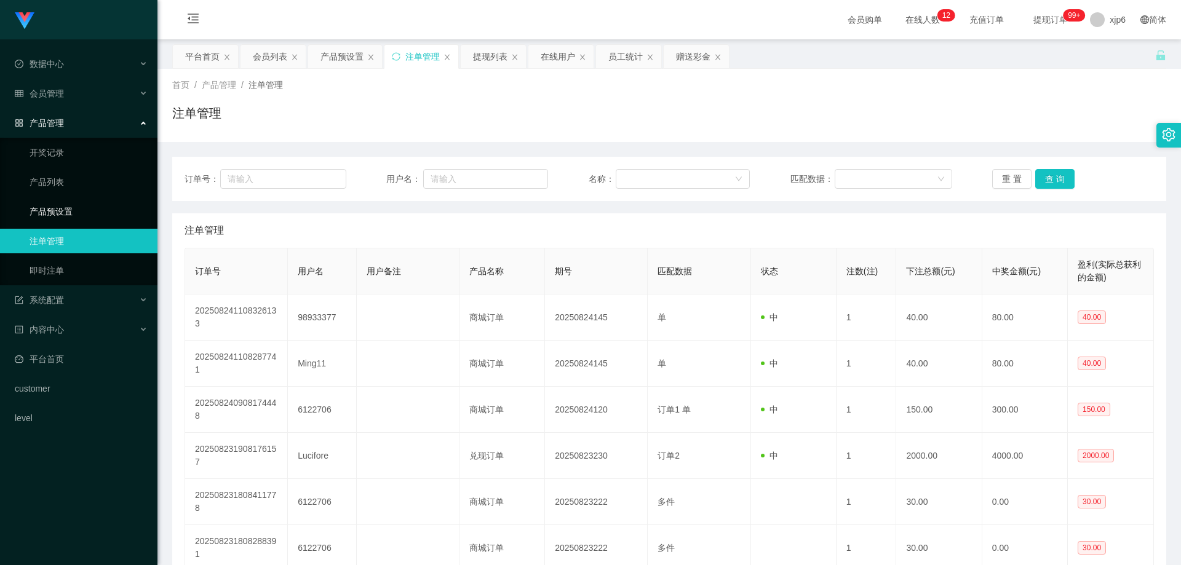
click at [56, 206] on link "产品预设置" at bounding box center [89, 211] width 118 height 25
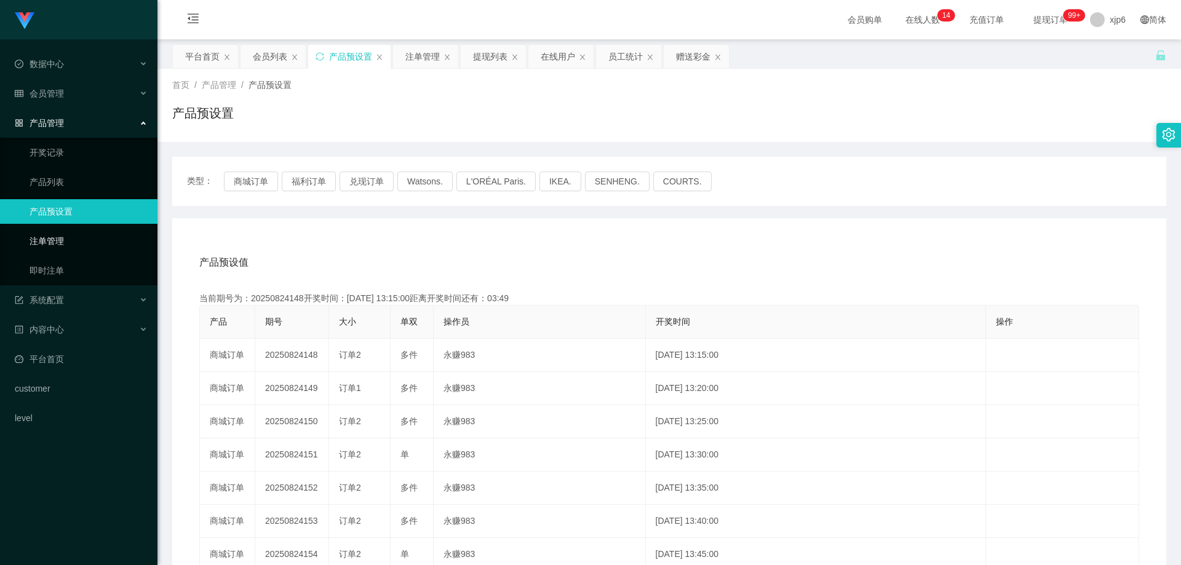
click at [65, 243] on link "注单管理" at bounding box center [89, 241] width 118 height 25
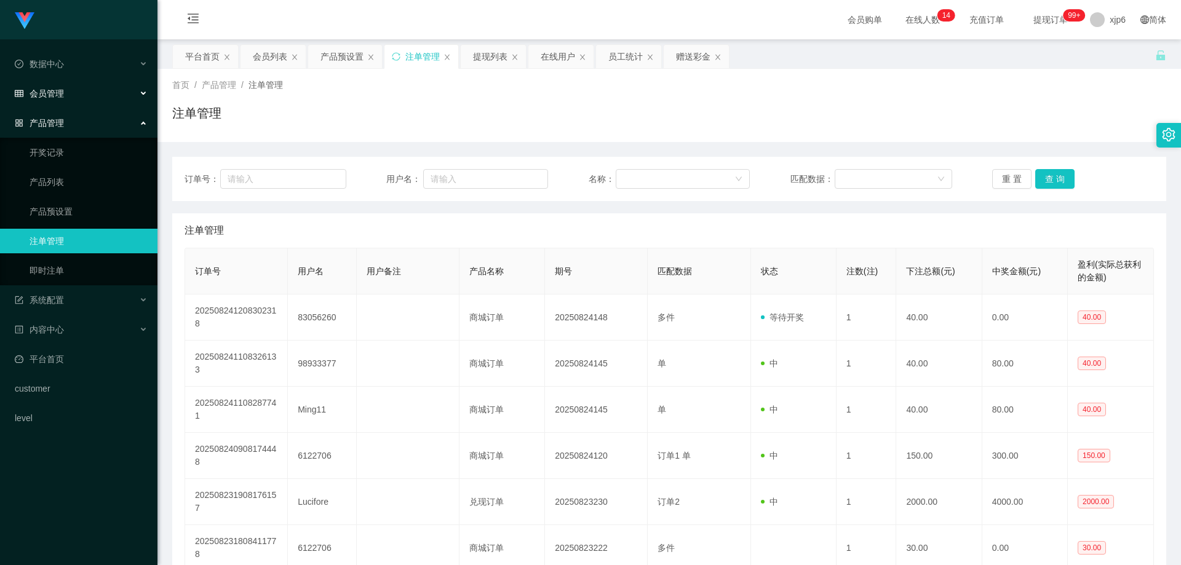
click at [67, 93] on div "会员管理" at bounding box center [78, 93] width 157 height 25
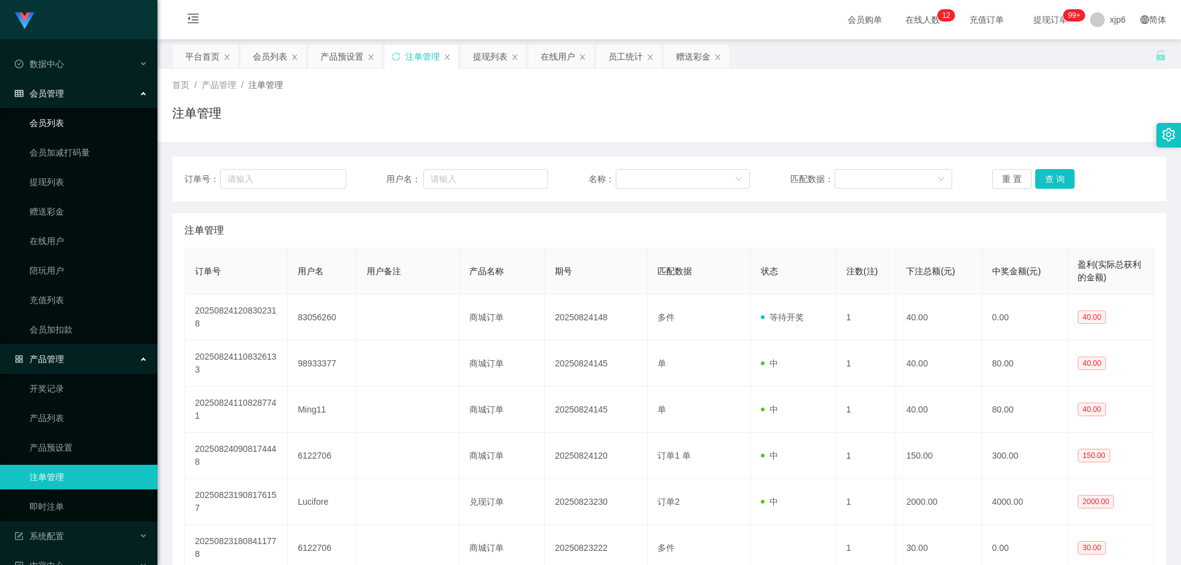
click at [60, 114] on link "会员列表" at bounding box center [89, 123] width 118 height 25
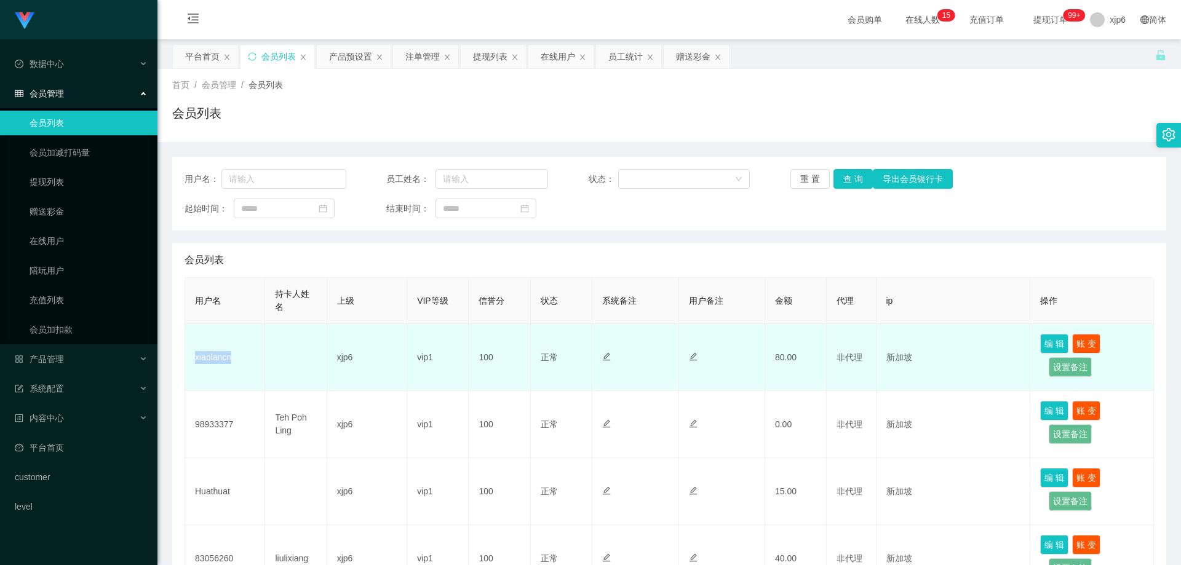
drag, startPoint x: 189, startPoint y: 356, endPoint x: 245, endPoint y: 362, distance: 56.4
click at [245, 362] on td "xiaolancn" at bounding box center [225, 357] width 80 height 67
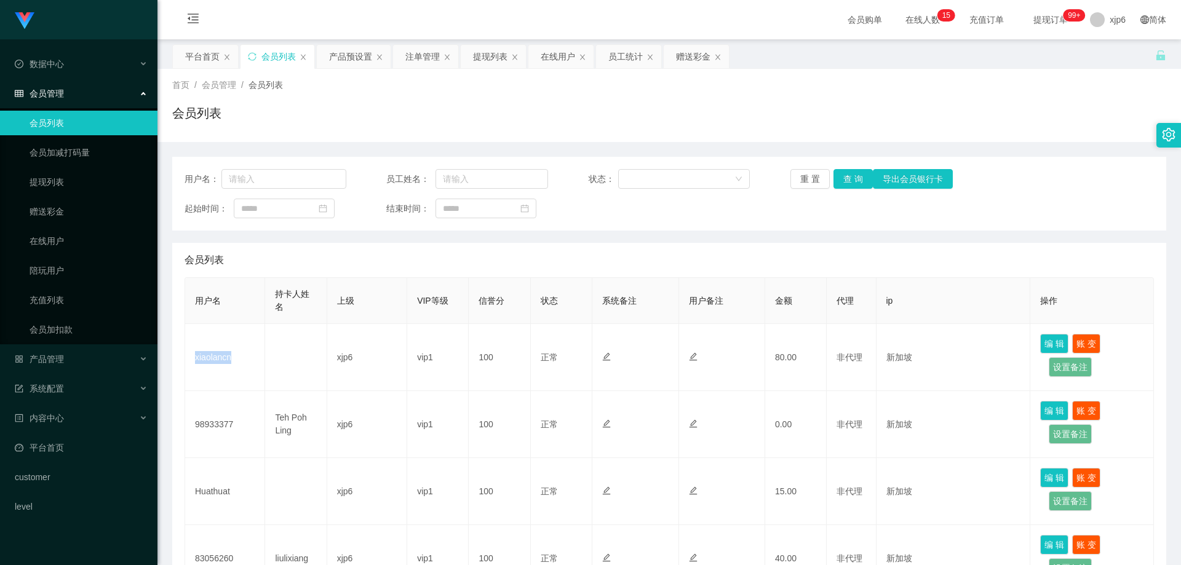
copy td "xiaolancn"
click at [57, 182] on link "提现列表" at bounding box center [89, 182] width 118 height 25
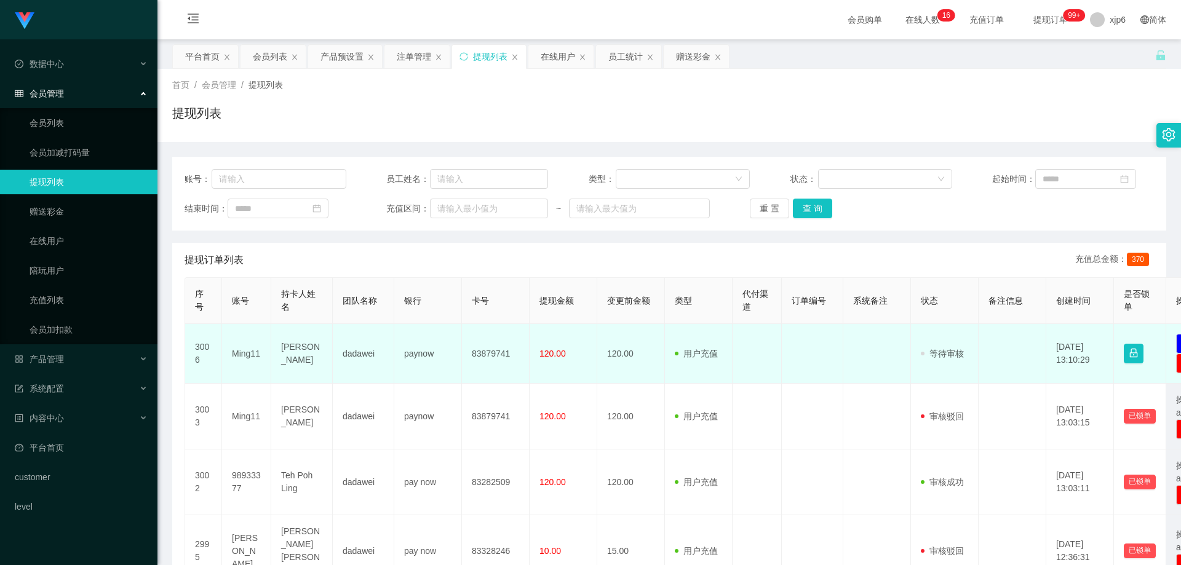
click at [240, 352] on td "Ming11" at bounding box center [246, 354] width 49 height 60
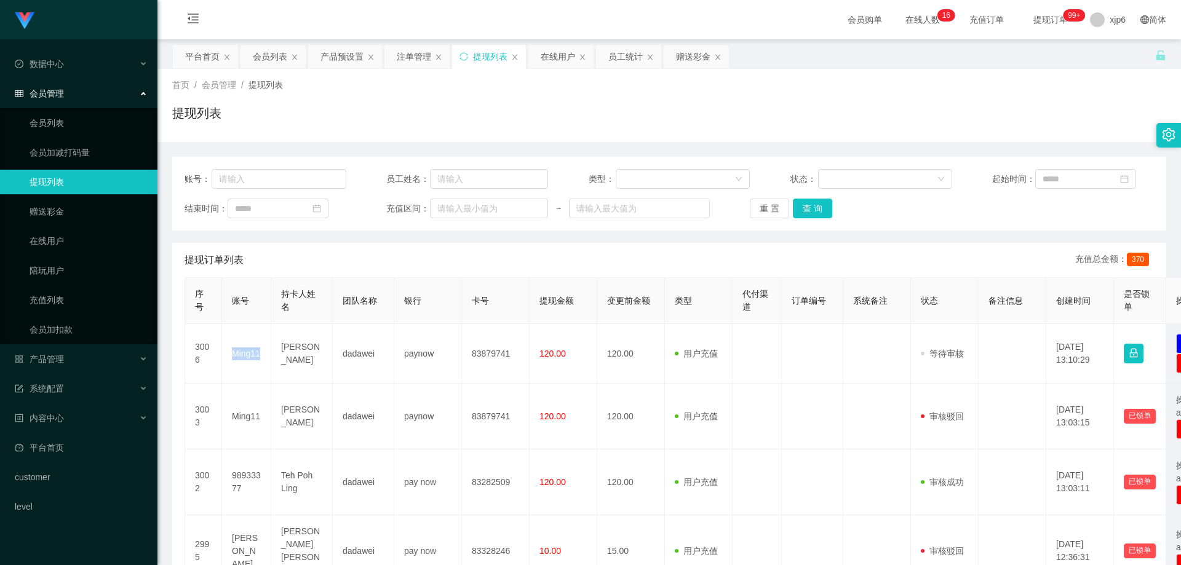
copy td "Ming11"
click at [62, 118] on link "会员列表" at bounding box center [89, 123] width 118 height 25
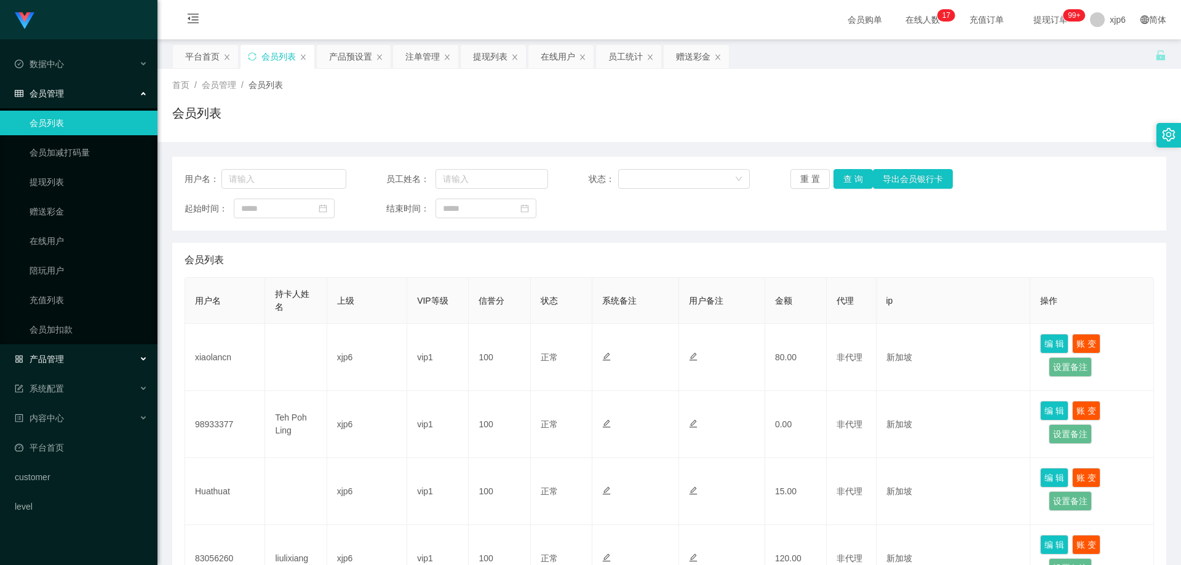
click at [63, 355] on span "产品管理" at bounding box center [39, 359] width 49 height 10
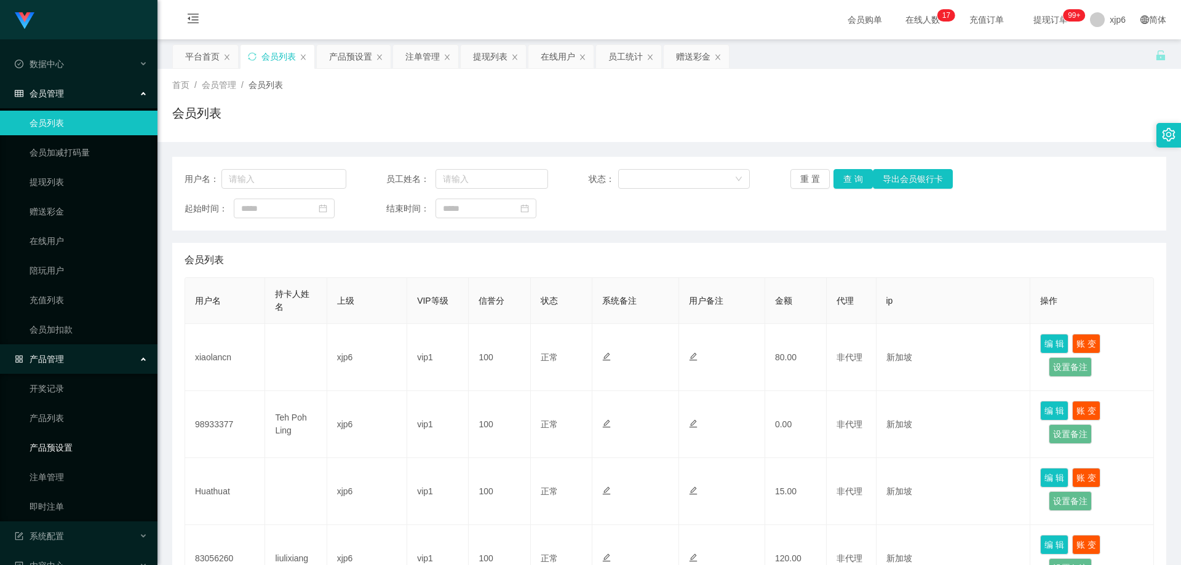
click at [77, 447] on link "产品预设置" at bounding box center [89, 447] width 118 height 25
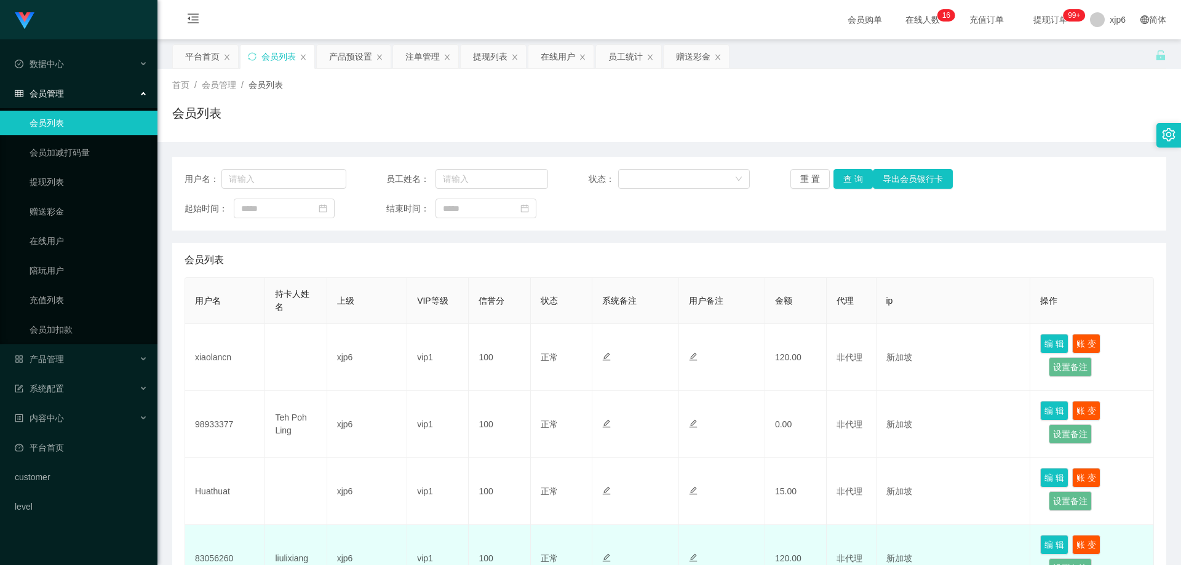
scroll to position [246, 0]
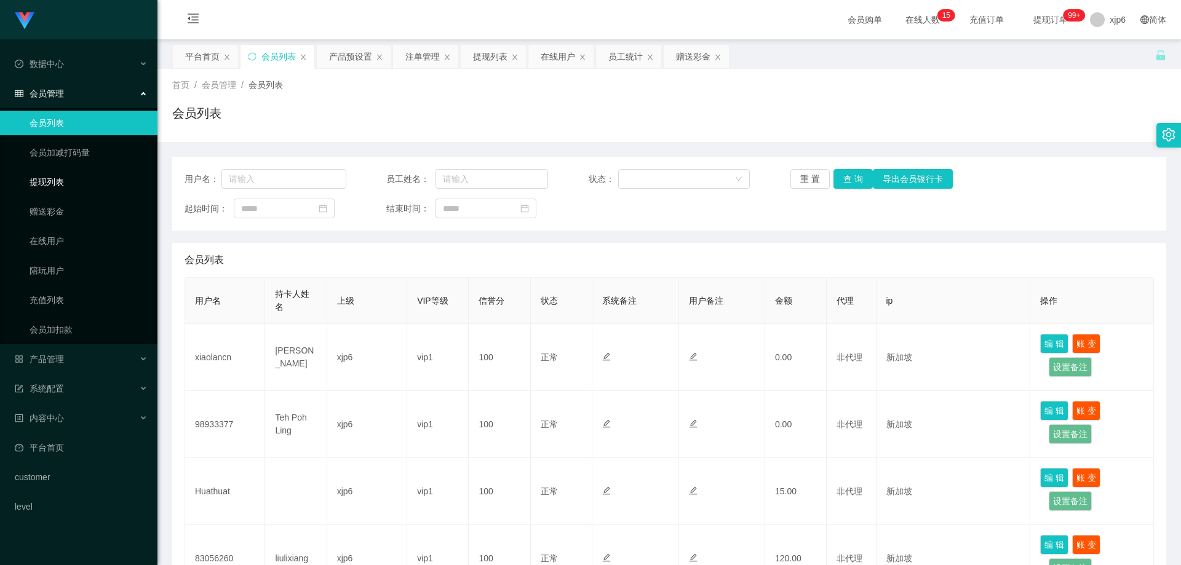
click at [46, 183] on link "提现列表" at bounding box center [89, 182] width 118 height 25
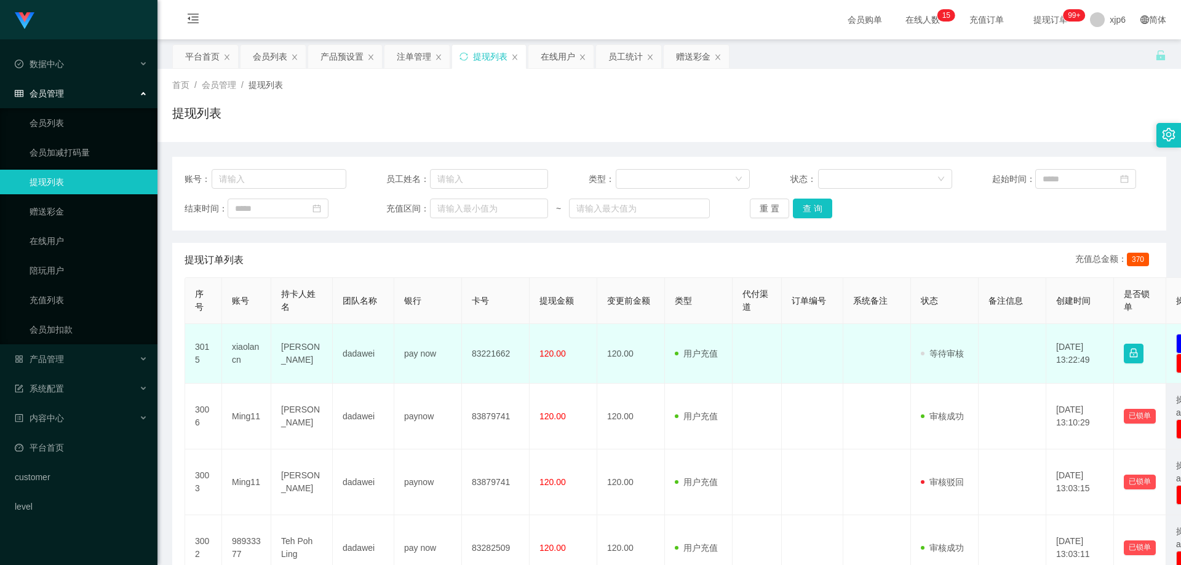
click at [237, 349] on td "xiaolancn" at bounding box center [246, 354] width 49 height 60
copy td "xiaolancn"
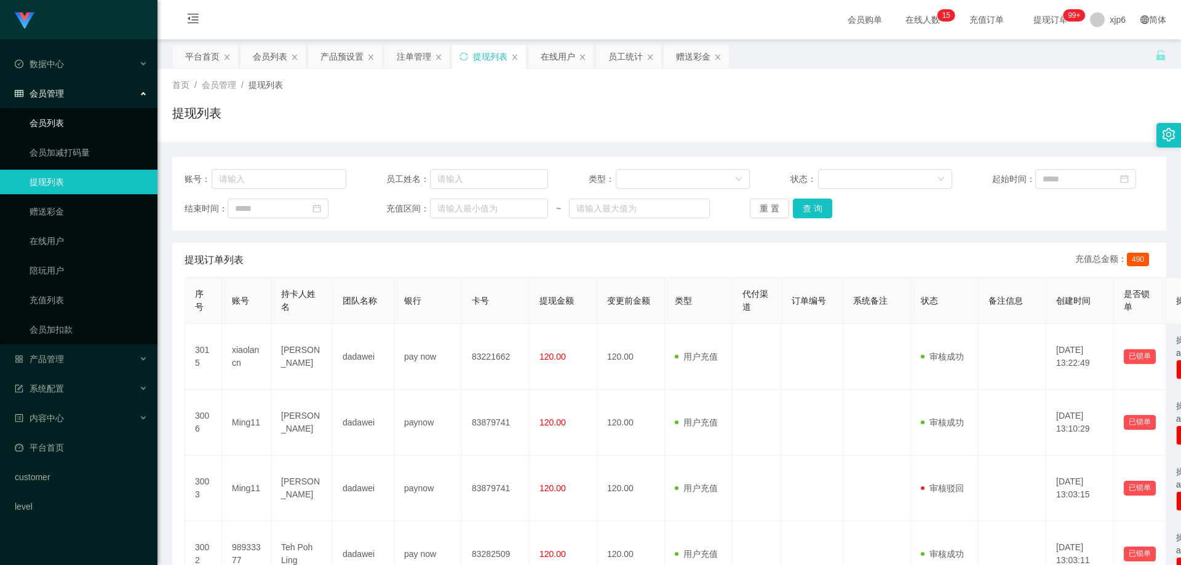
click at [57, 128] on link "会员列表" at bounding box center [89, 123] width 118 height 25
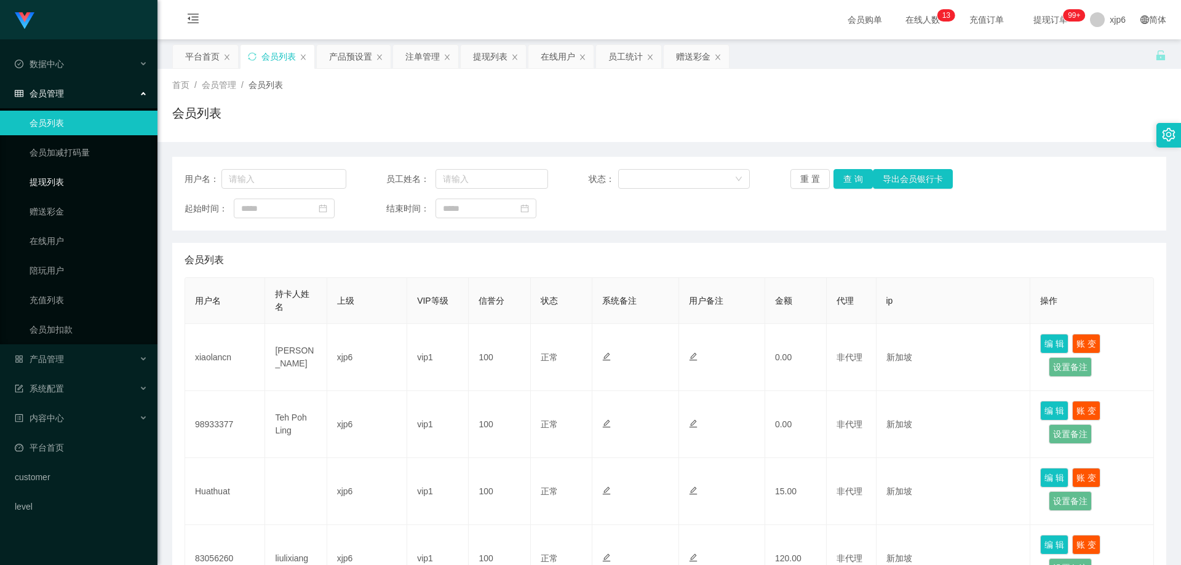
click at [68, 172] on link "提现列表" at bounding box center [89, 182] width 118 height 25
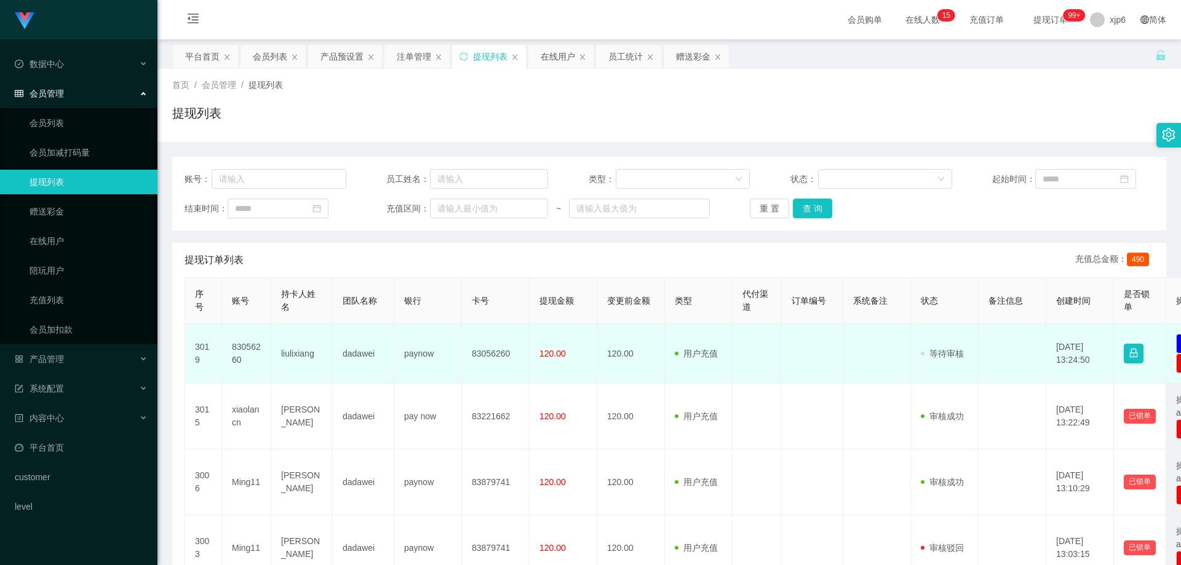
click at [239, 350] on td "83056260" at bounding box center [246, 354] width 49 height 60
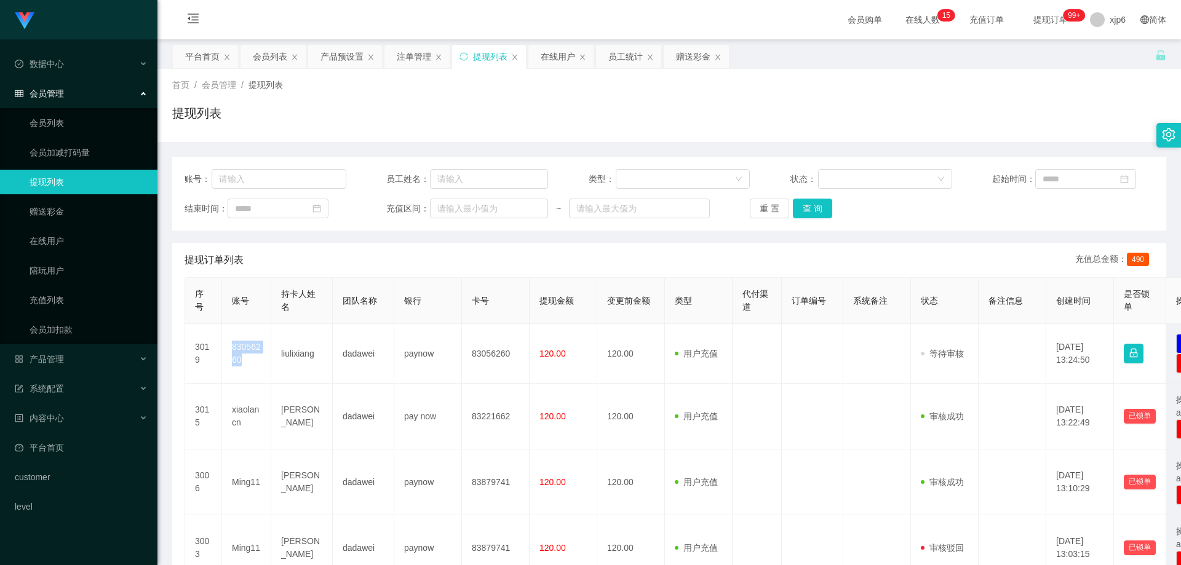
copy td "83056260"
